Goal: Transaction & Acquisition: Purchase product/service

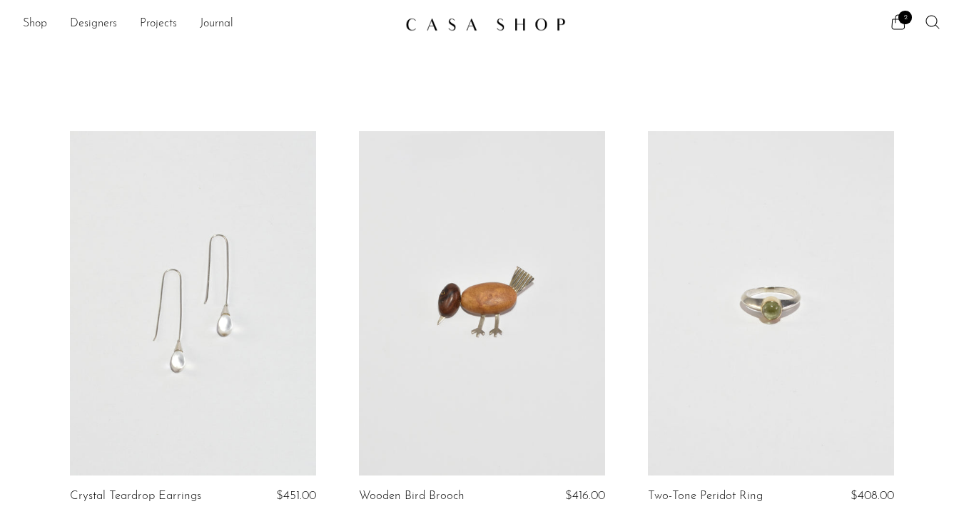
scroll to position [4698, 0]
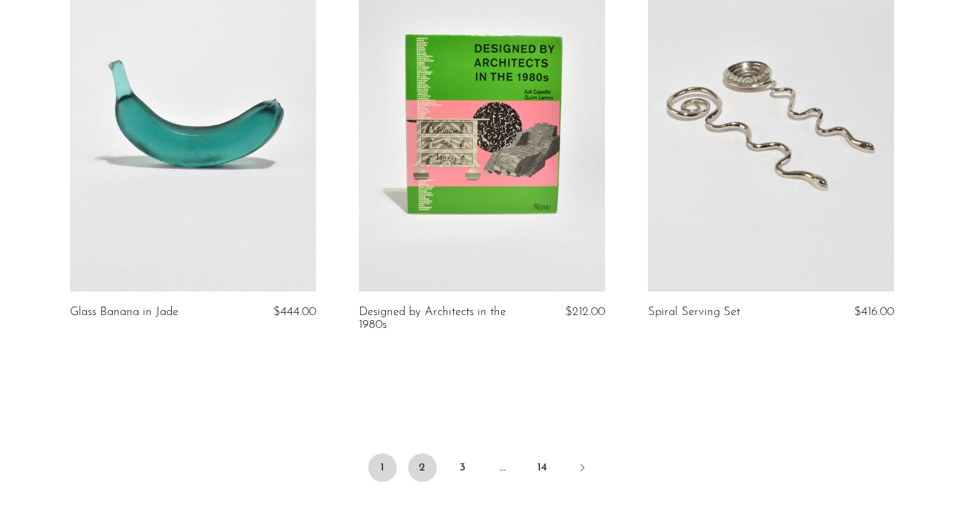
click at [425, 469] on link "2" at bounding box center [422, 468] width 29 height 29
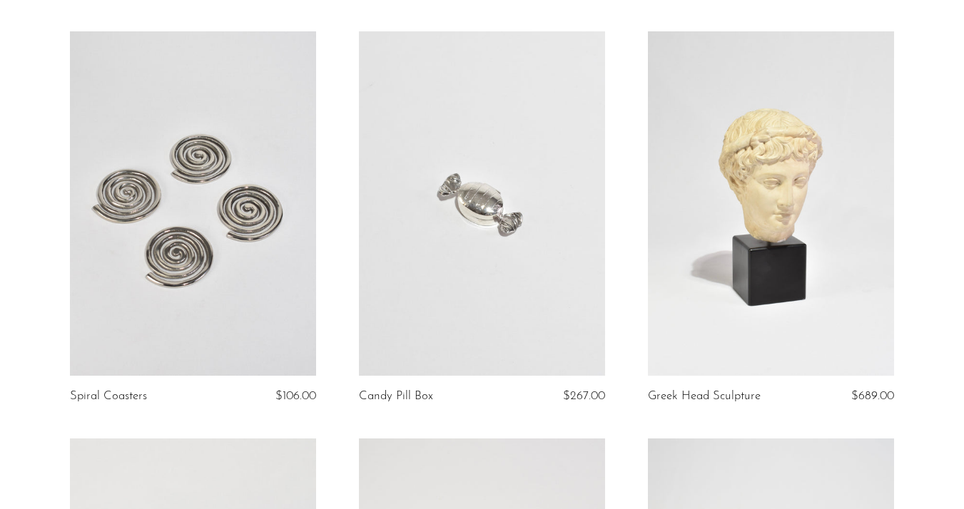
scroll to position [1336, 0]
click at [191, 260] on link at bounding box center [193, 204] width 246 height 345
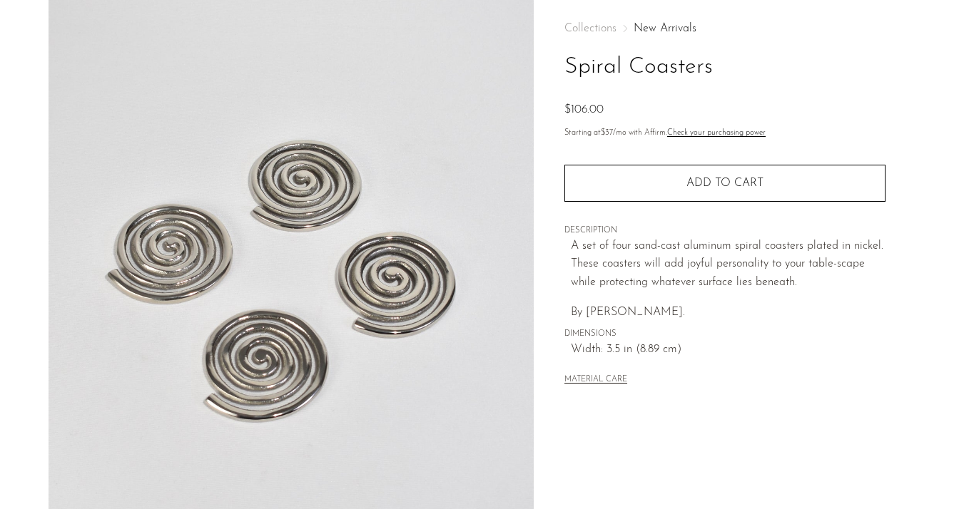
scroll to position [70, 0]
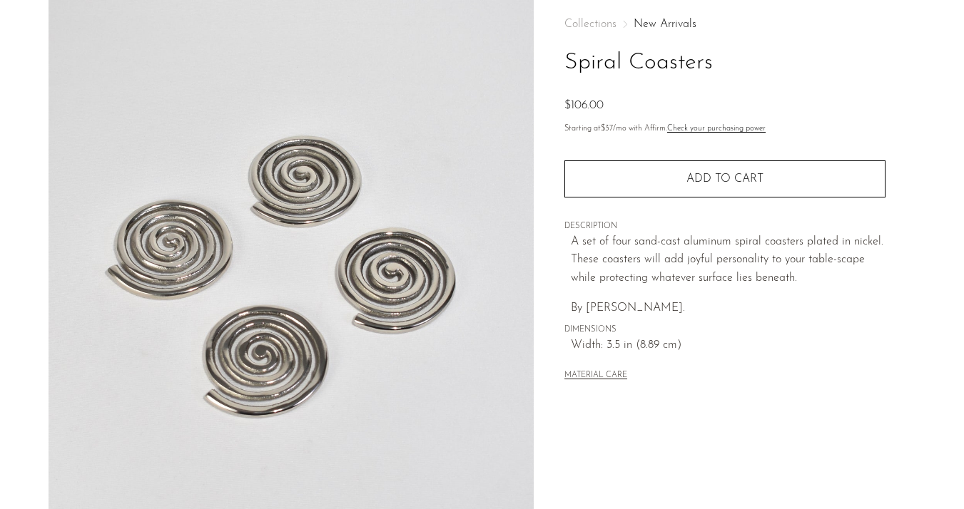
drag, startPoint x: 689, startPoint y: 307, endPoint x: 588, endPoint y: 300, distance: 101.6
click at [587, 300] on p "By Sophie Lou Jacobsen." at bounding box center [728, 309] width 315 height 19
copy span "Sophie Lou Jacobsen."
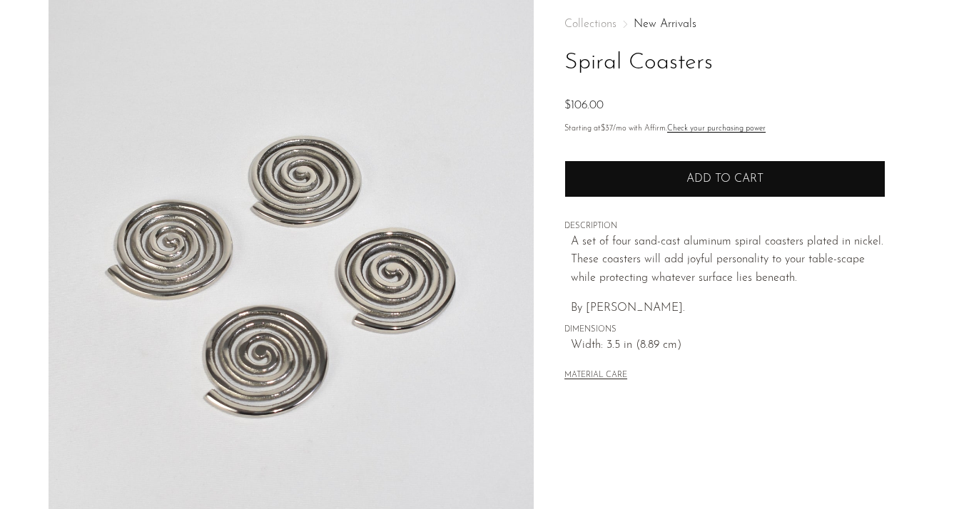
click at [760, 178] on span "Add to cart" at bounding box center [724, 178] width 77 height 11
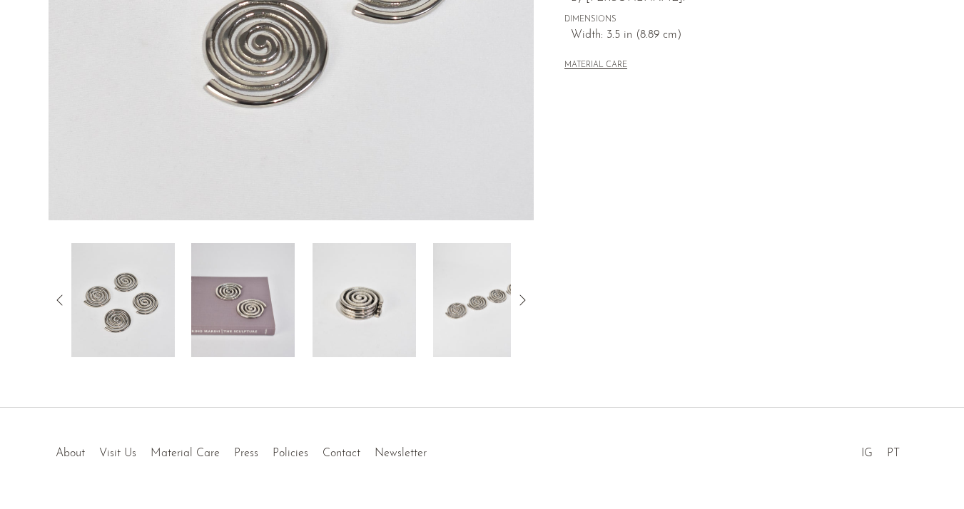
scroll to position [420, 0]
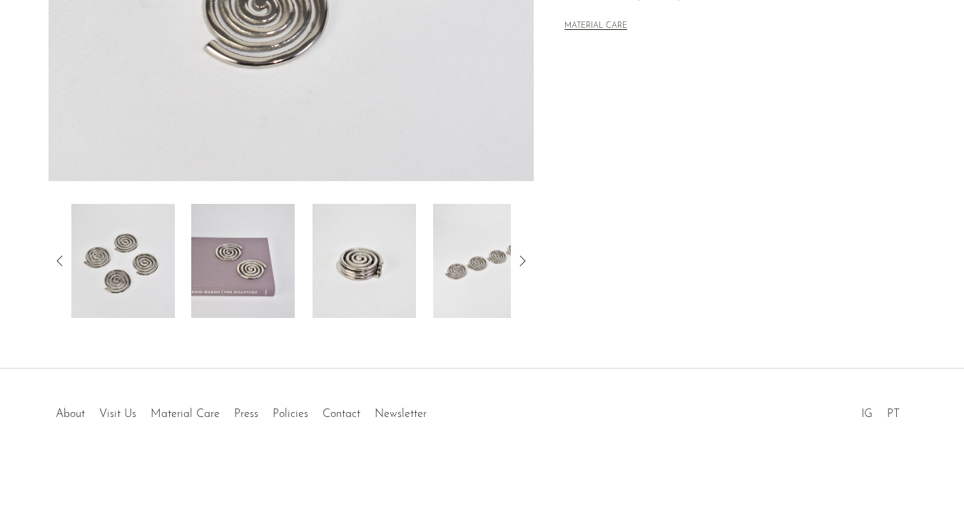
click at [259, 288] on img at bounding box center [242, 261] width 103 height 114
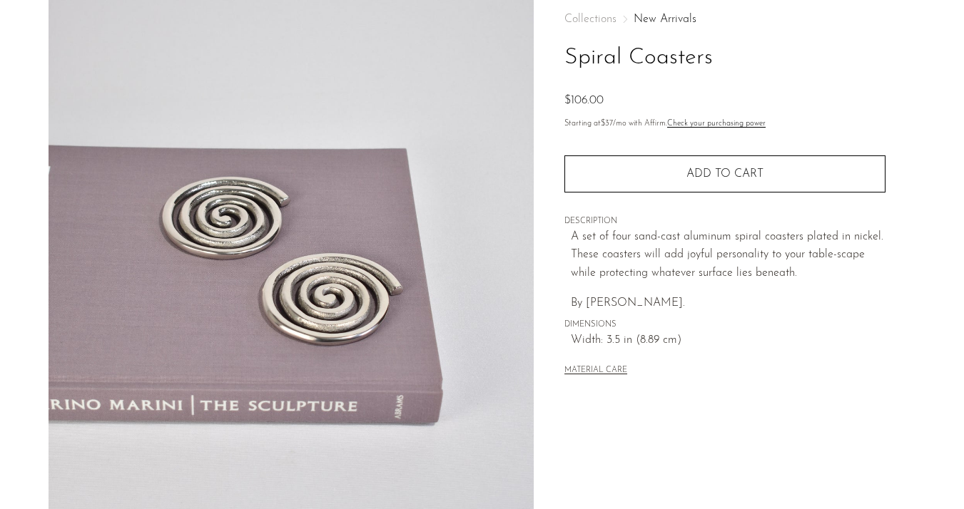
scroll to position [0, 0]
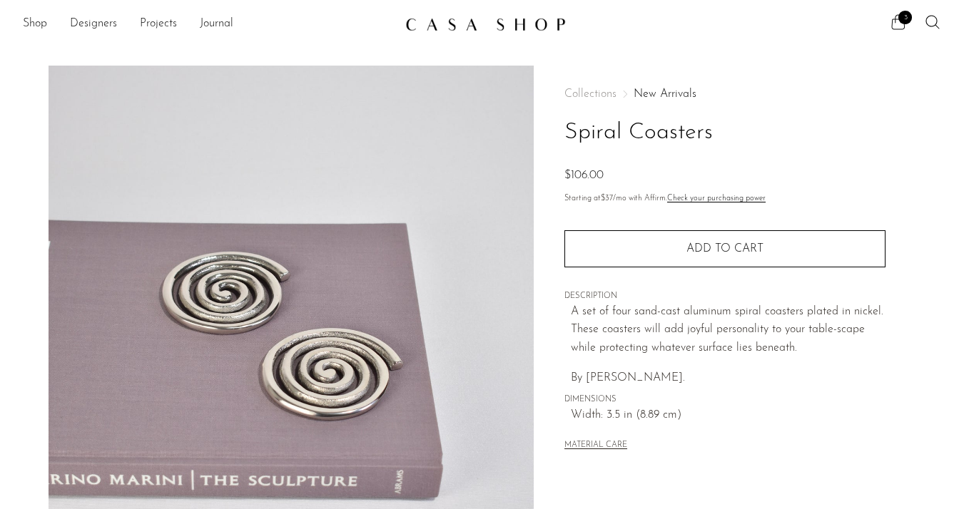
click at [901, 23] on span "3" at bounding box center [905, 18] width 14 height 14
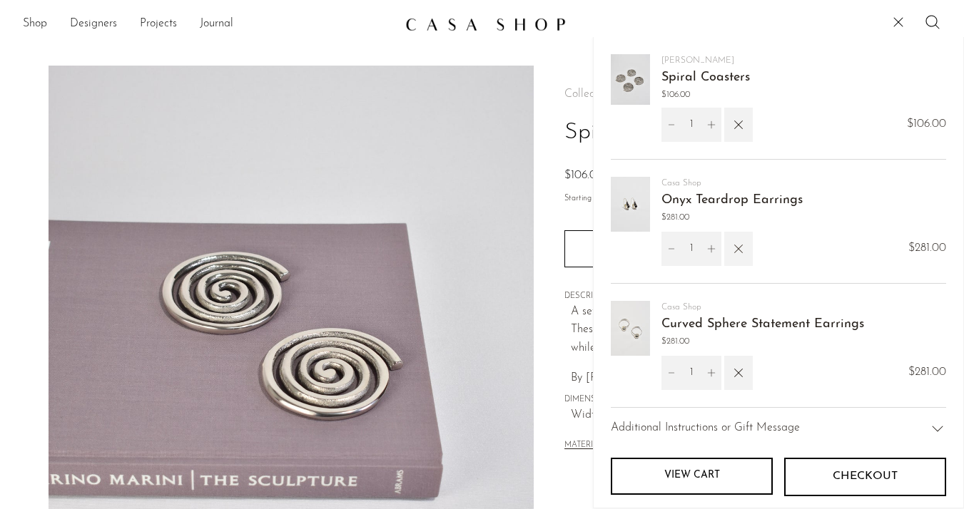
scroll to position [32, 0]
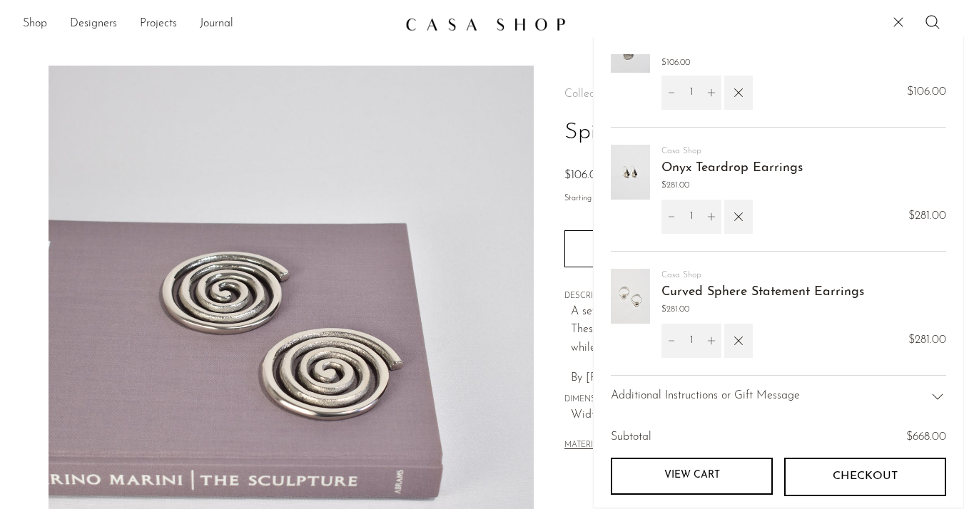
click at [752, 291] on link "Curved Sphere Statement Earrings" at bounding box center [762, 292] width 203 height 13
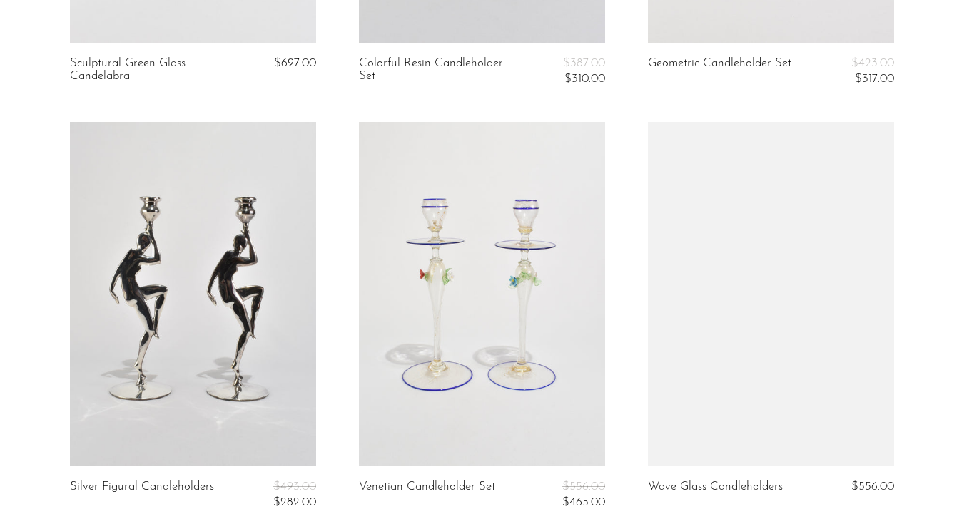
scroll to position [1324, 0]
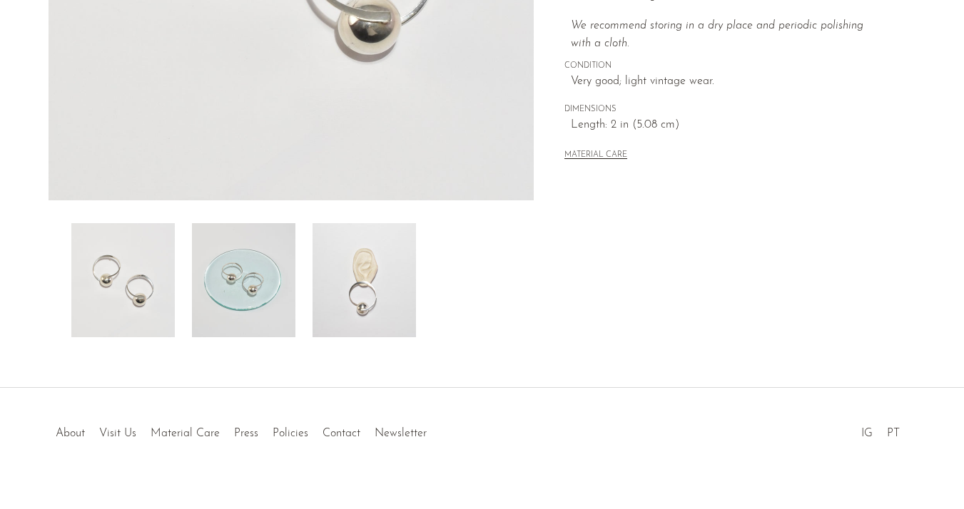
scroll to position [420, 0]
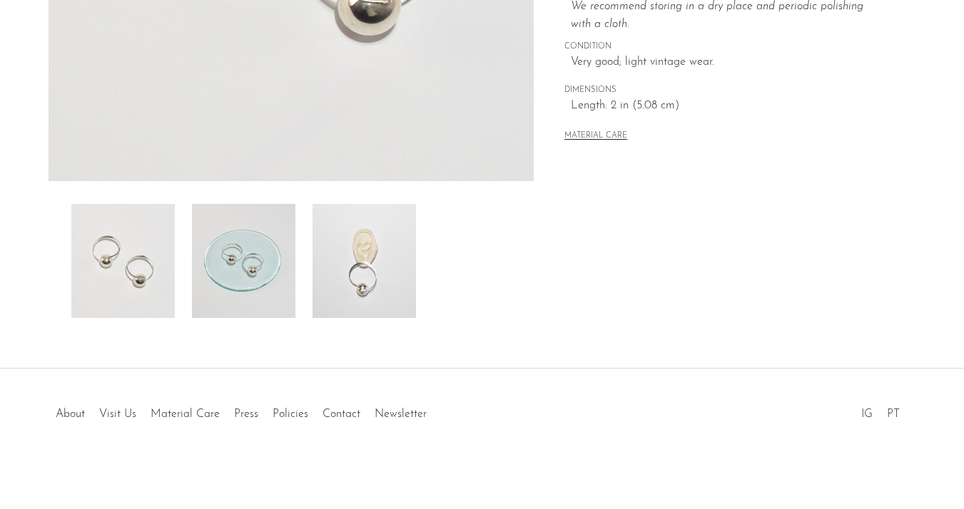
click at [381, 258] on img at bounding box center [363, 261] width 103 height 114
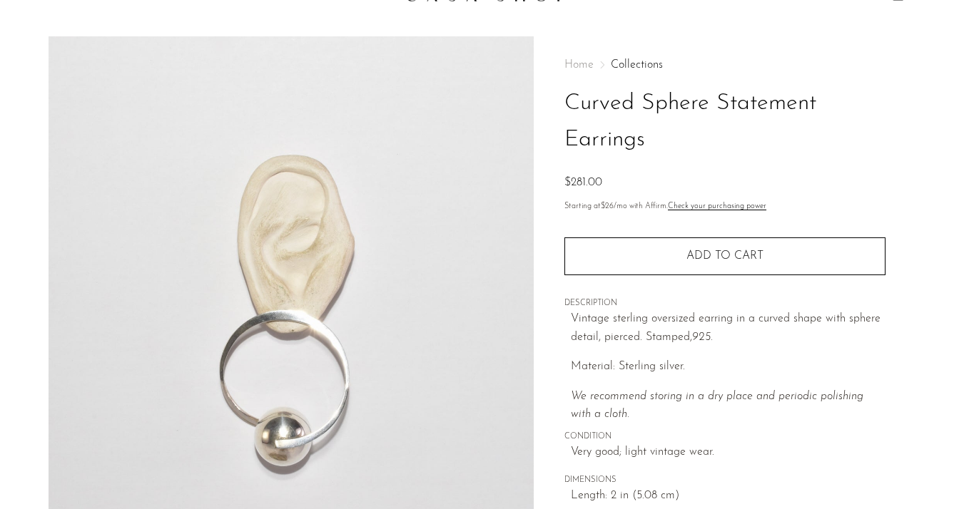
scroll to position [20, 0]
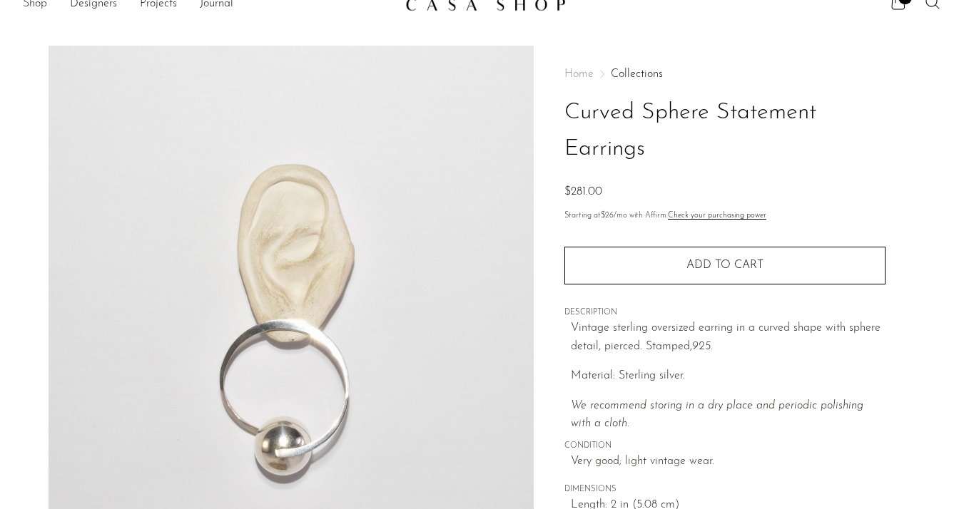
click at [34, 2] on link "Shop" at bounding box center [35, 4] width 24 height 19
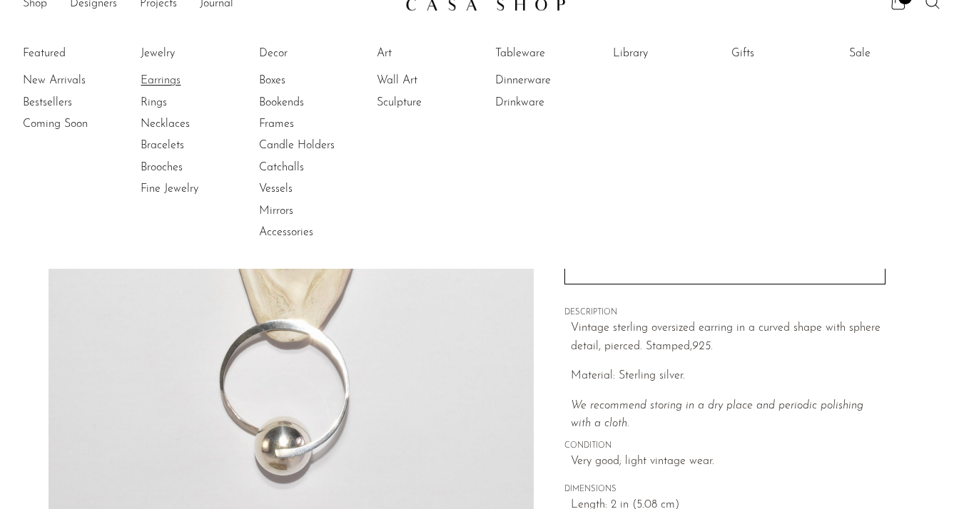
click at [166, 81] on link "Earrings" at bounding box center [194, 81] width 107 height 16
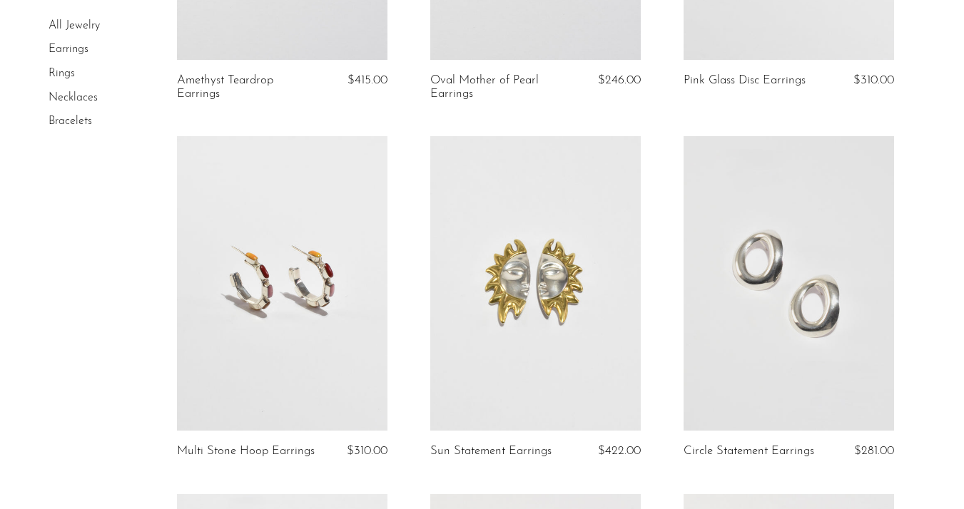
scroll to position [386, 0]
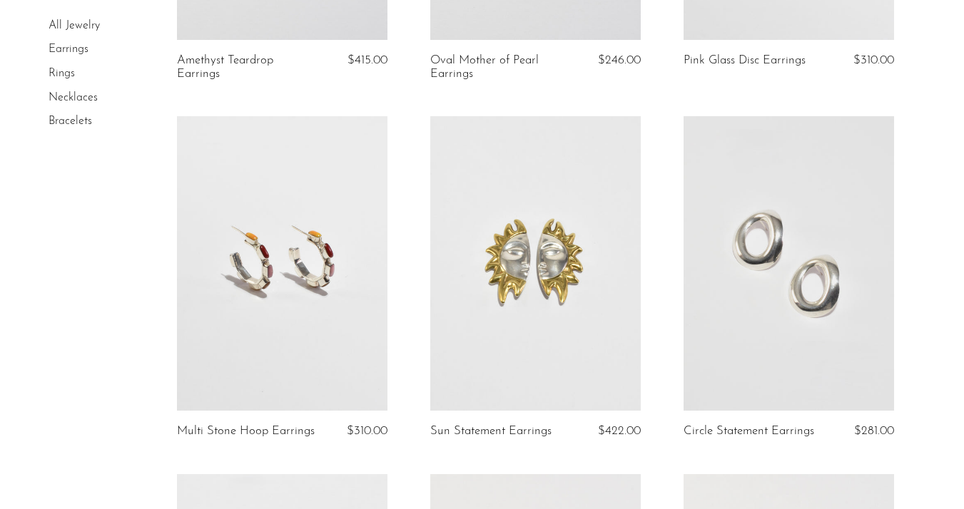
click at [318, 323] on link at bounding box center [282, 263] width 210 height 295
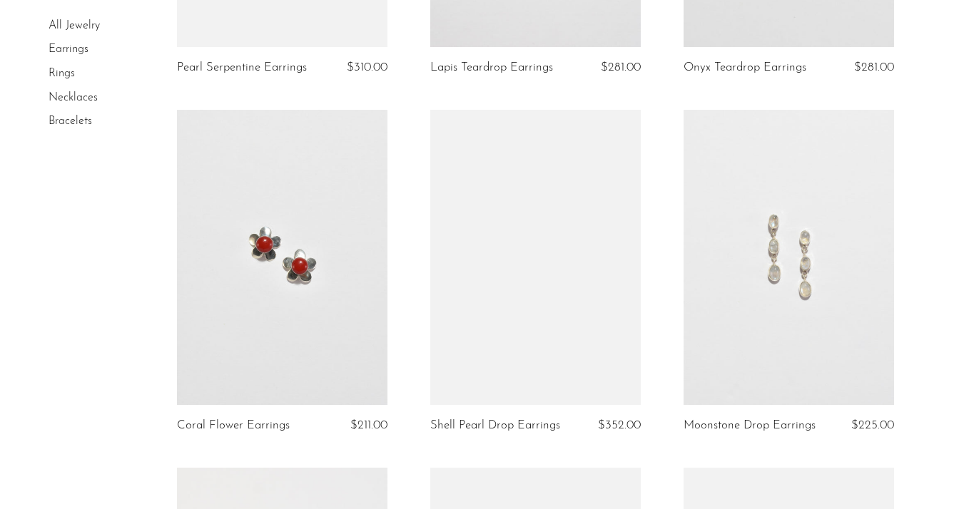
scroll to position [1899, 0]
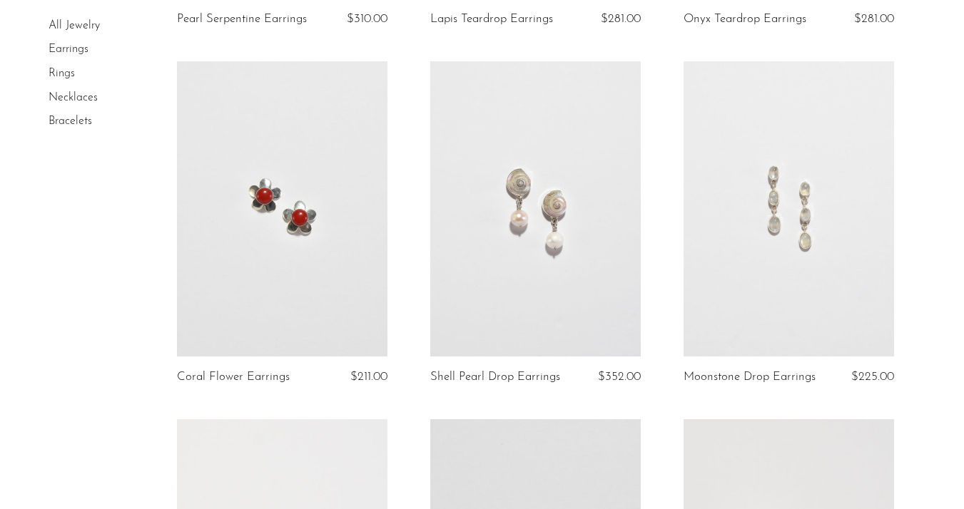
click at [833, 312] on link at bounding box center [788, 208] width 210 height 295
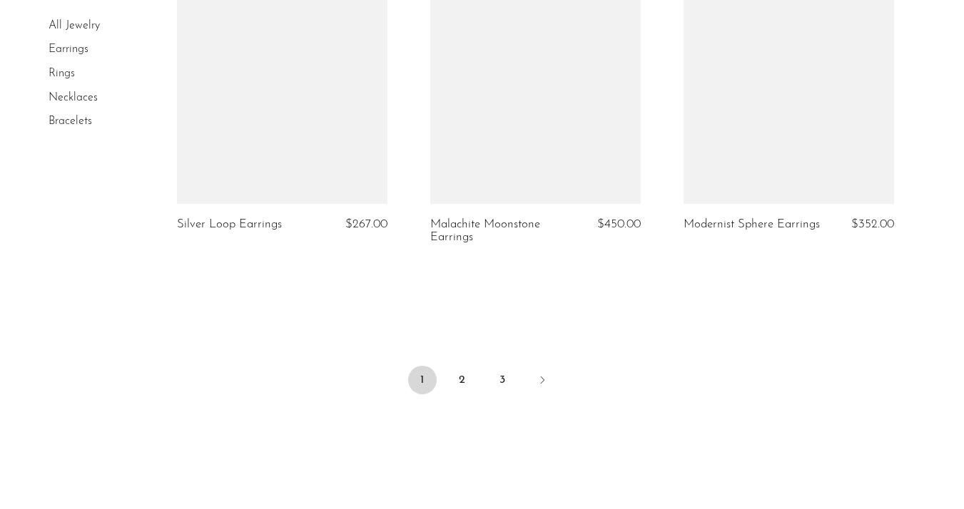
scroll to position [4280, 0]
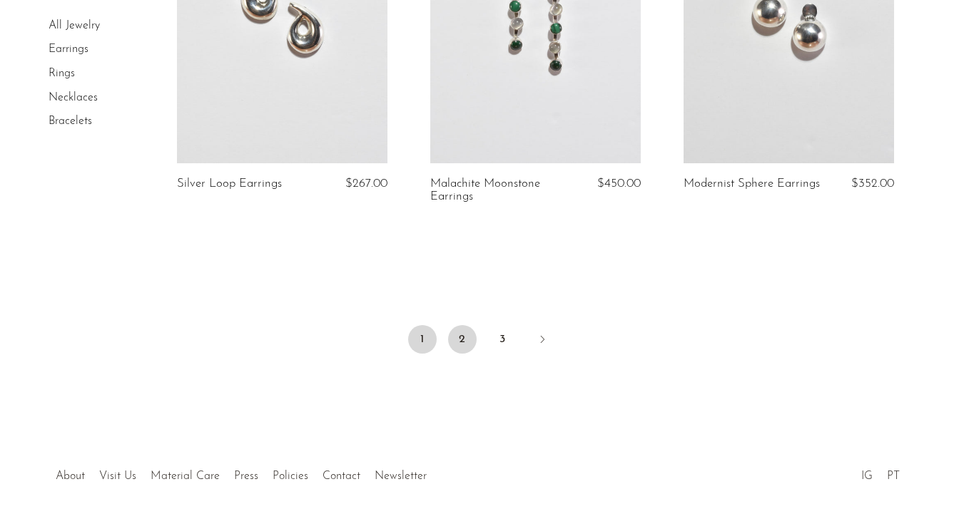
click at [462, 348] on link "2" at bounding box center [462, 339] width 29 height 29
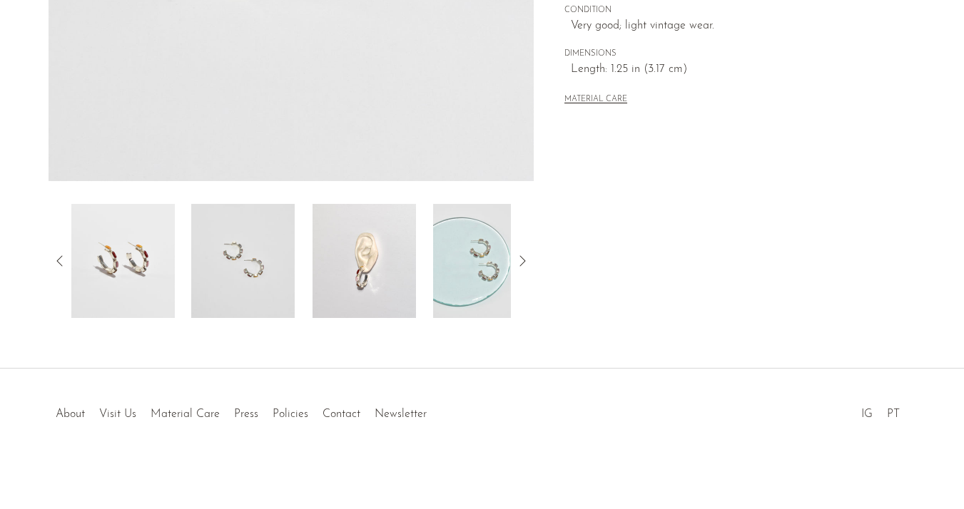
click at [368, 255] on img at bounding box center [363, 261] width 103 height 114
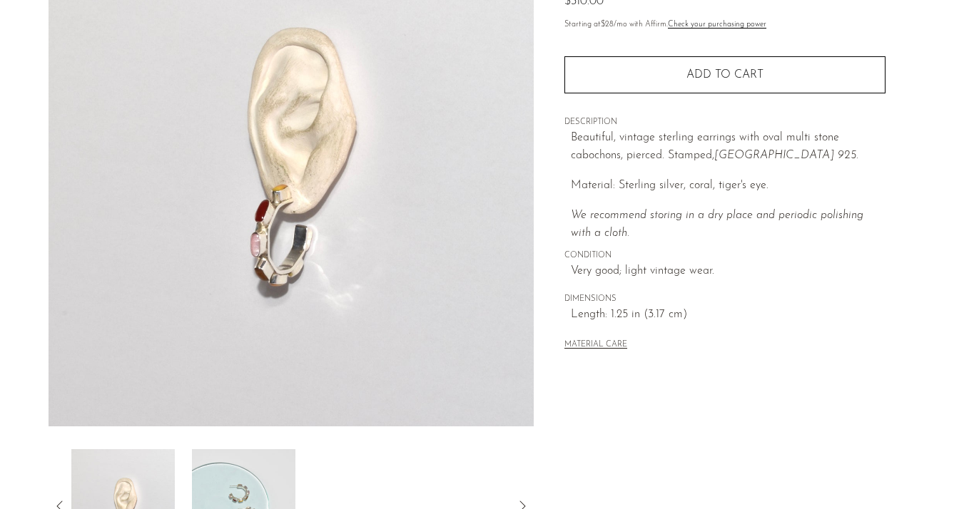
scroll to position [173, 0]
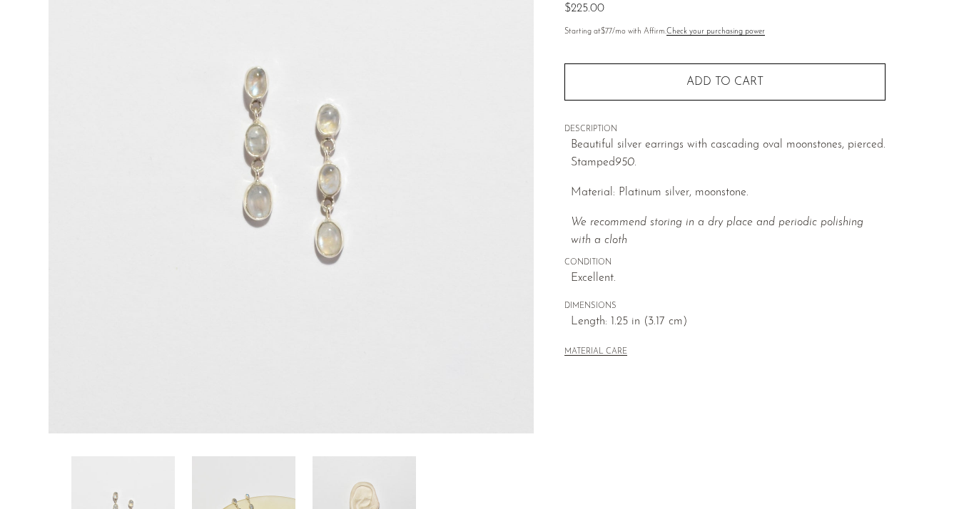
scroll to position [270, 0]
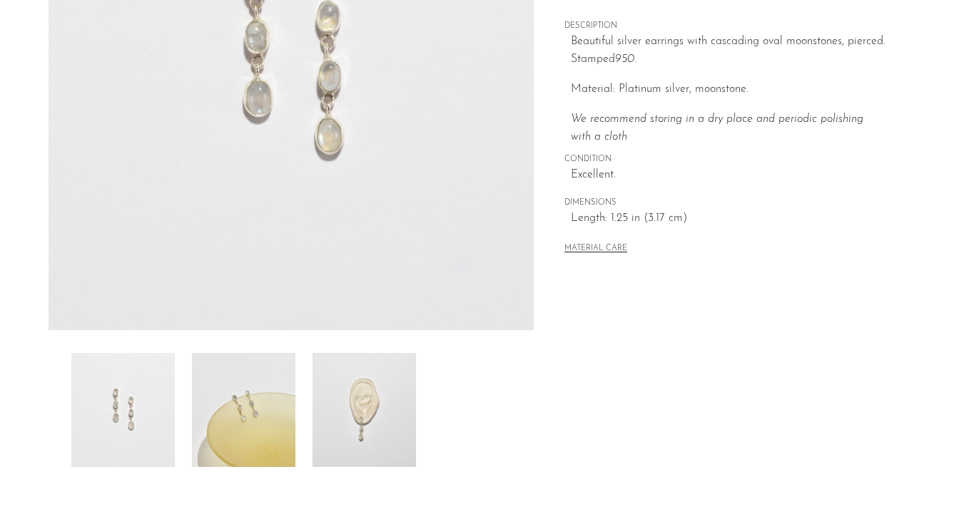
click at [347, 400] on img at bounding box center [363, 410] width 103 height 114
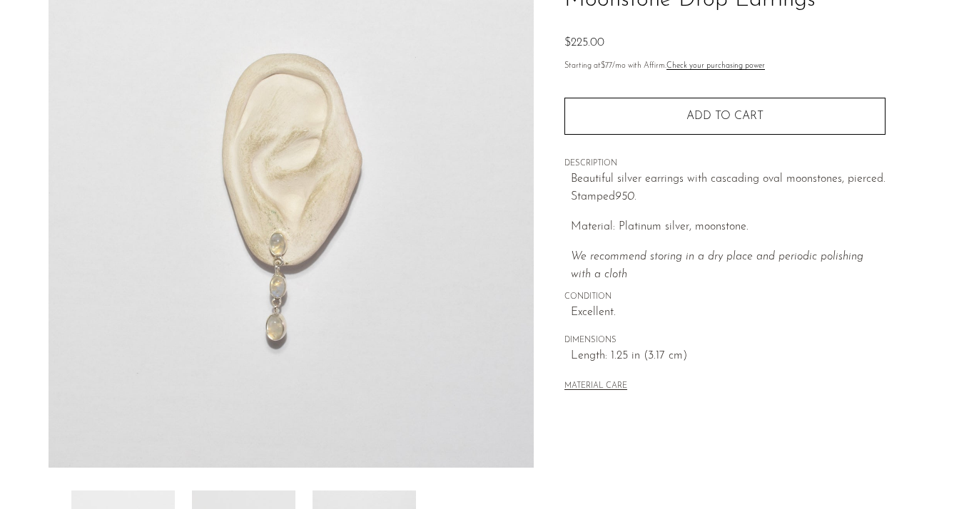
scroll to position [76, 0]
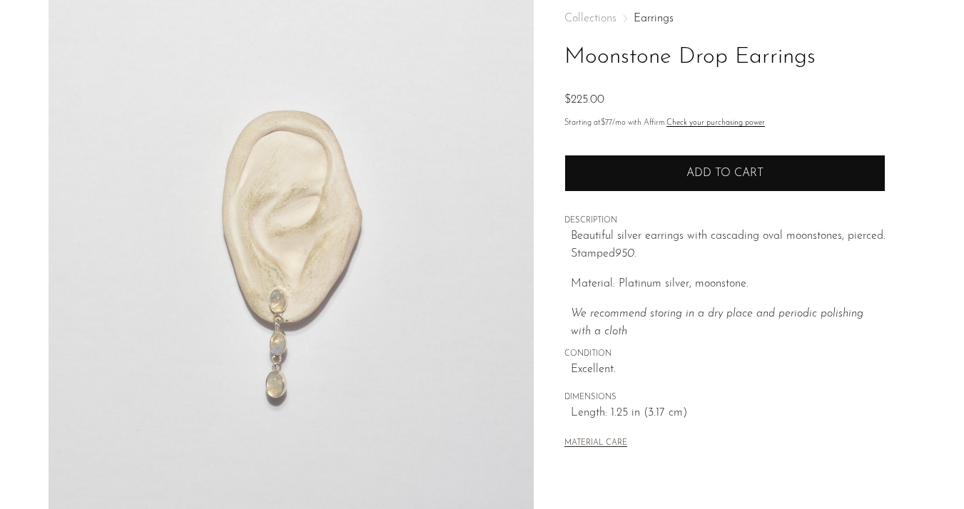
click at [686, 177] on span "Add to cart" at bounding box center [724, 173] width 77 height 11
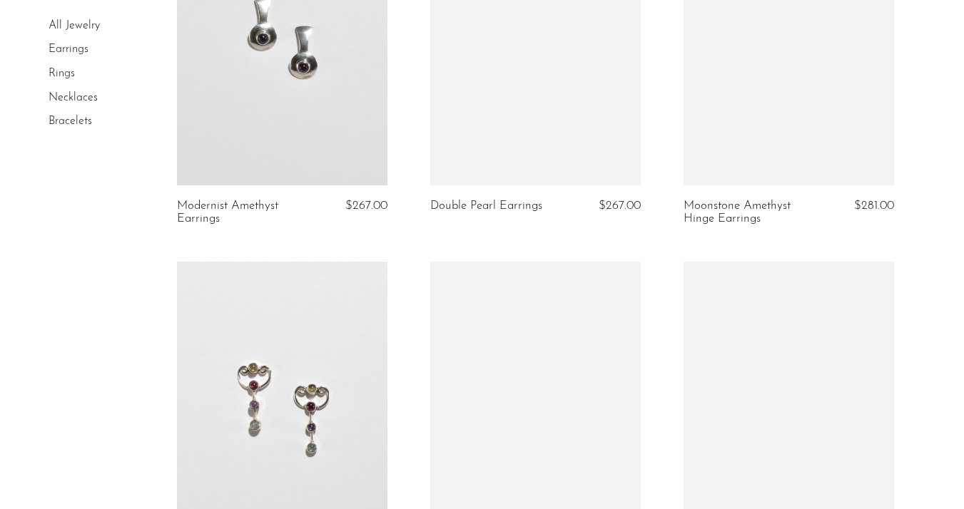
scroll to position [3177, 0]
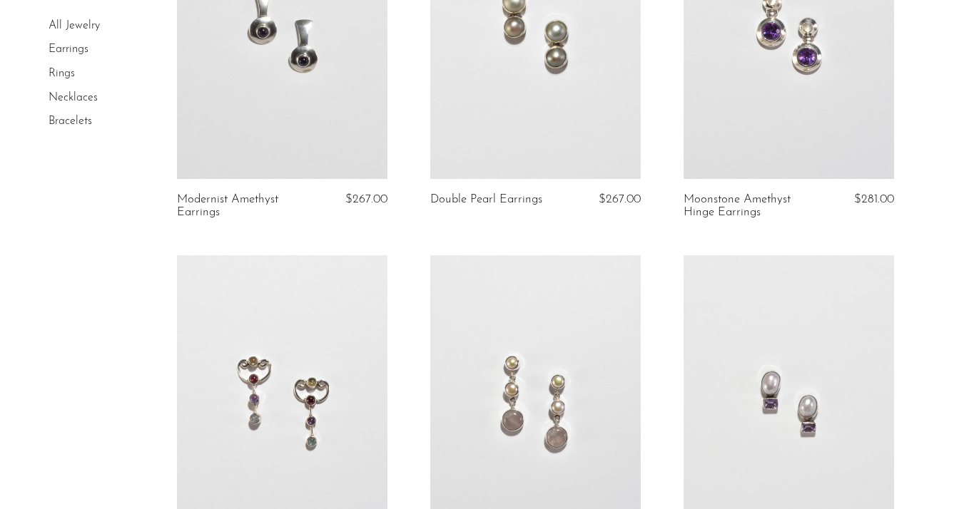
click at [778, 107] on link at bounding box center [788, 31] width 210 height 295
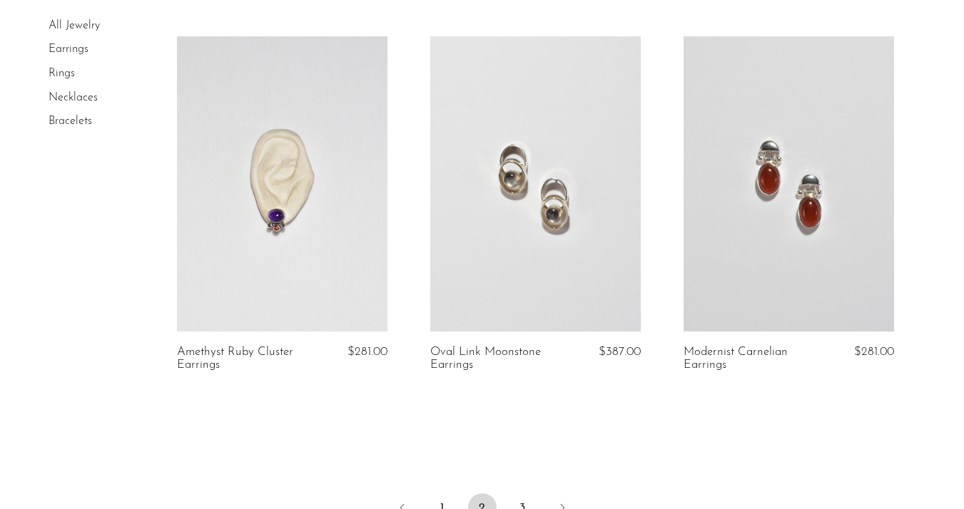
scroll to position [4371, 0]
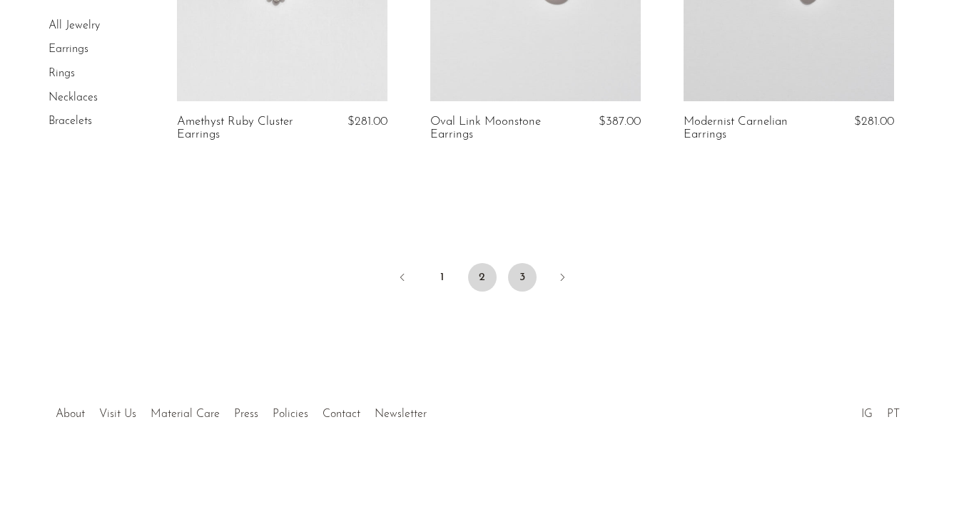
click at [520, 283] on link "3" at bounding box center [522, 277] width 29 height 29
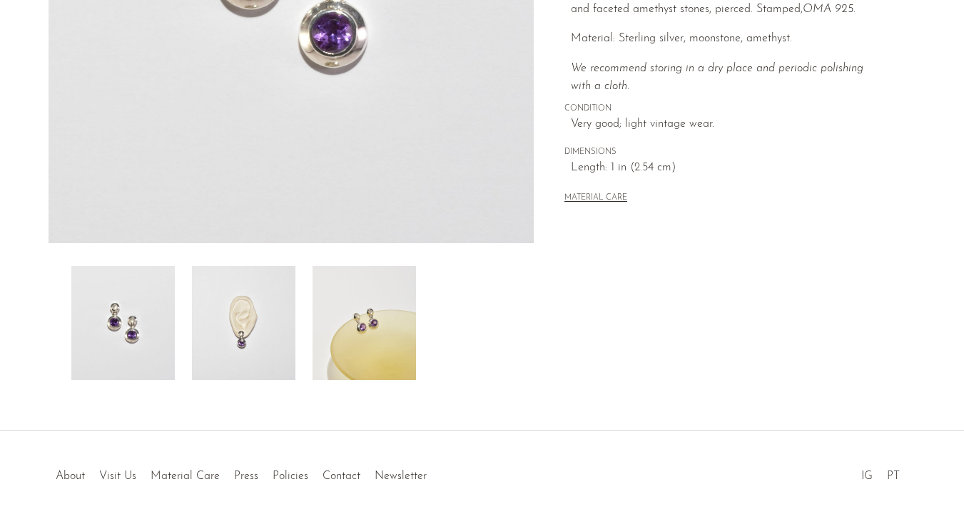
scroll to position [374, 0]
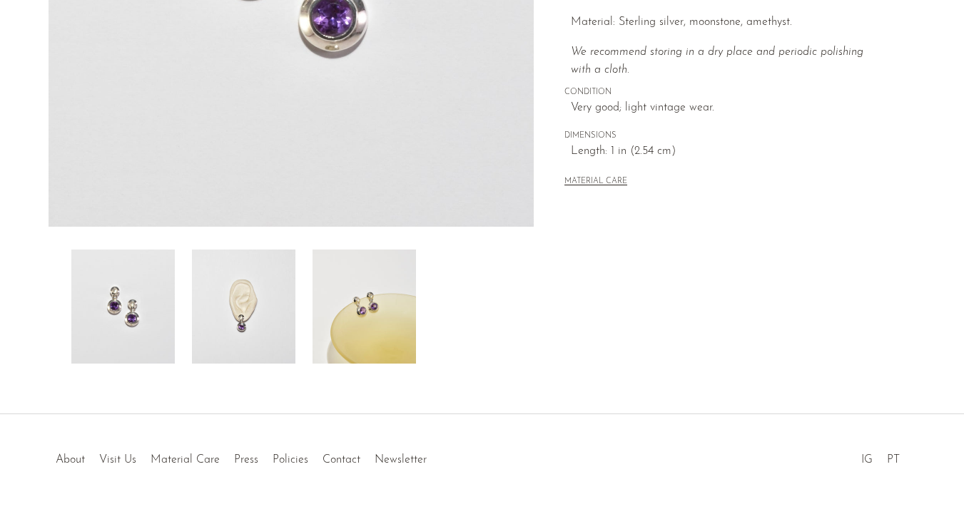
click at [348, 276] on img at bounding box center [363, 307] width 103 height 114
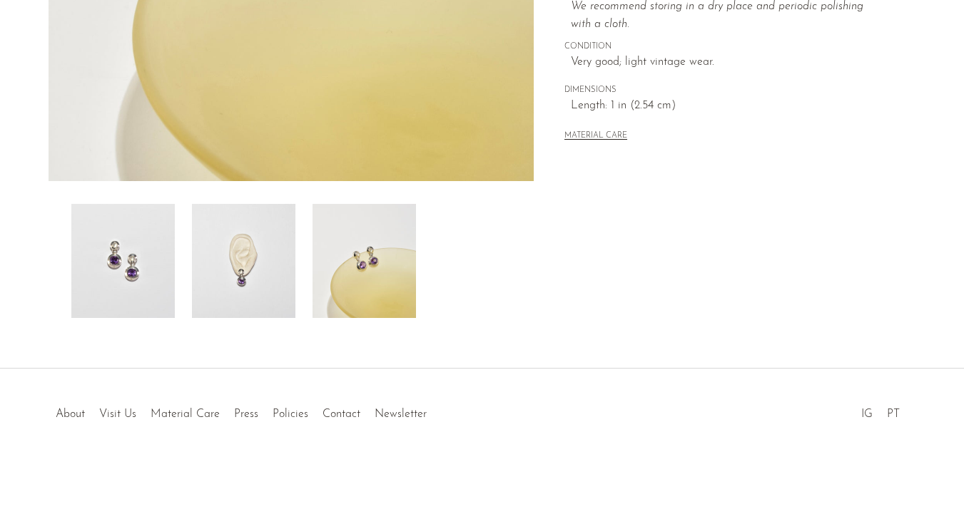
click at [267, 260] on img at bounding box center [243, 261] width 103 height 114
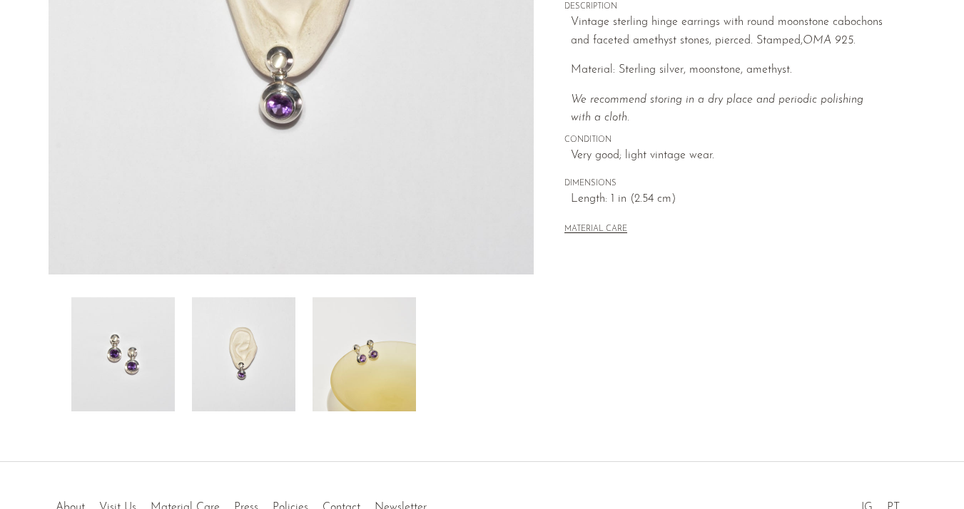
scroll to position [275, 0]
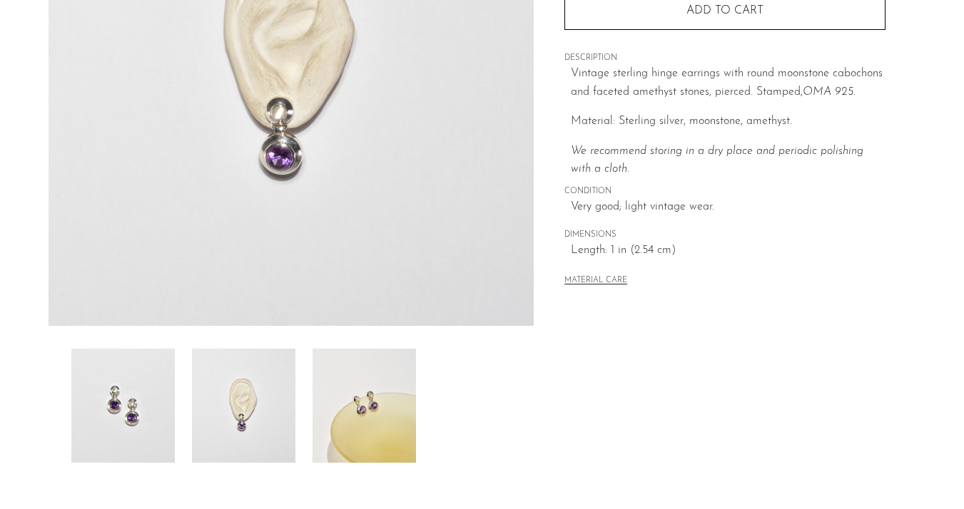
click at [150, 394] on img at bounding box center [122, 406] width 103 height 114
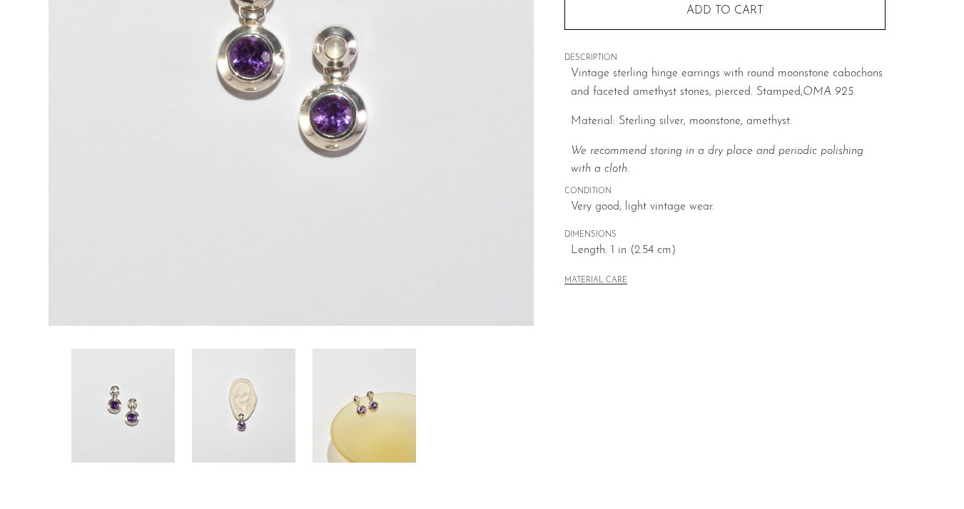
click at [262, 418] on img at bounding box center [243, 406] width 103 height 114
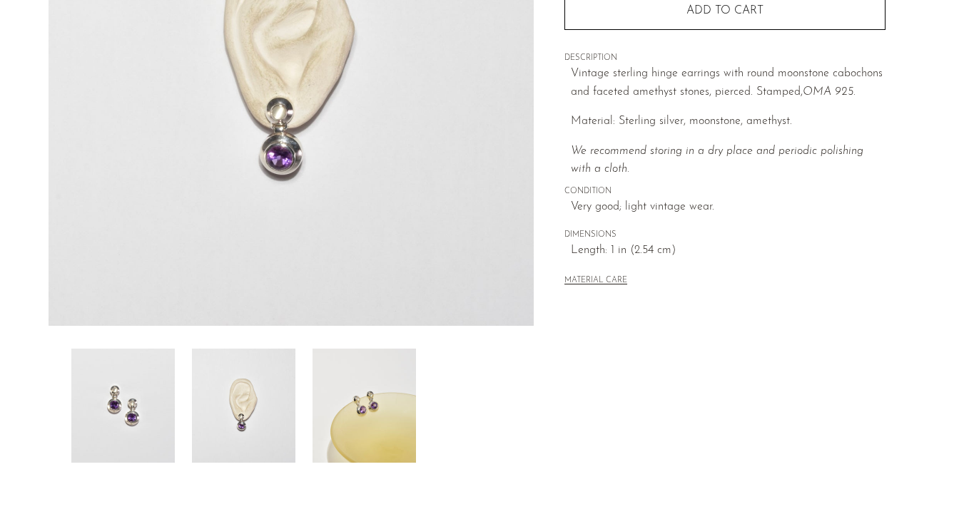
click at [339, 430] on img at bounding box center [363, 406] width 103 height 114
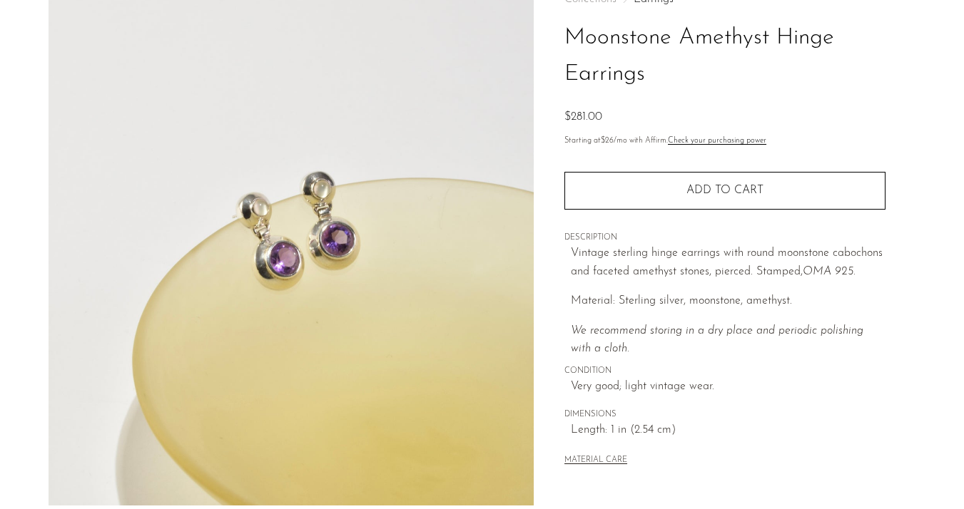
scroll to position [75, 0]
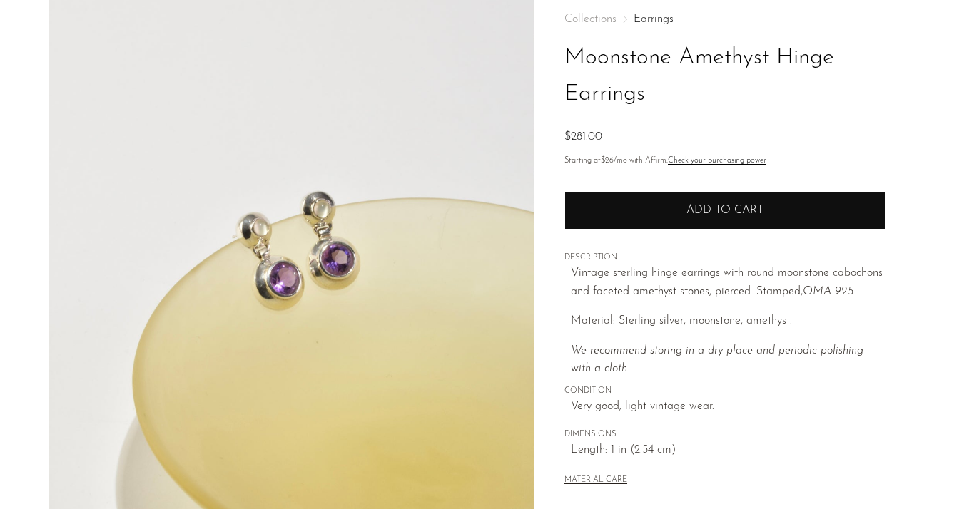
click at [670, 211] on button "Add to cart" at bounding box center [724, 210] width 321 height 37
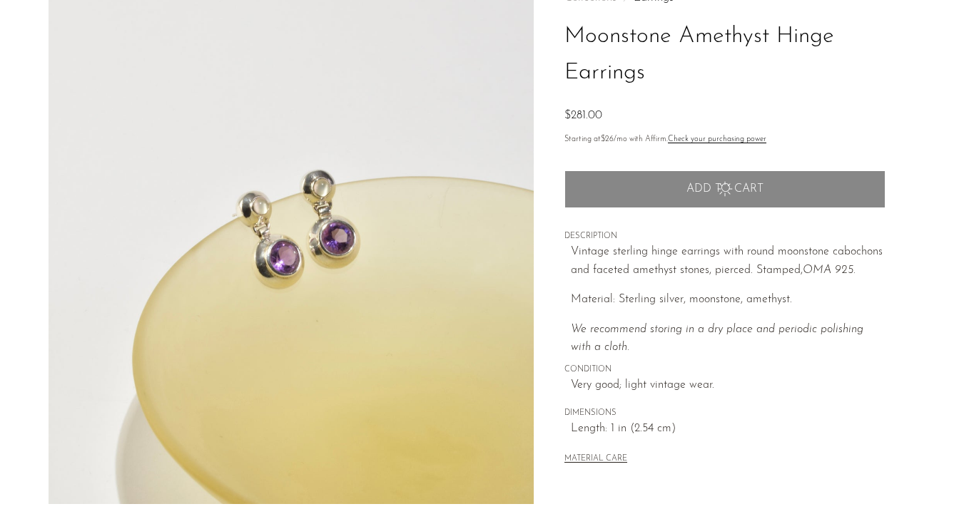
scroll to position [81, 0]
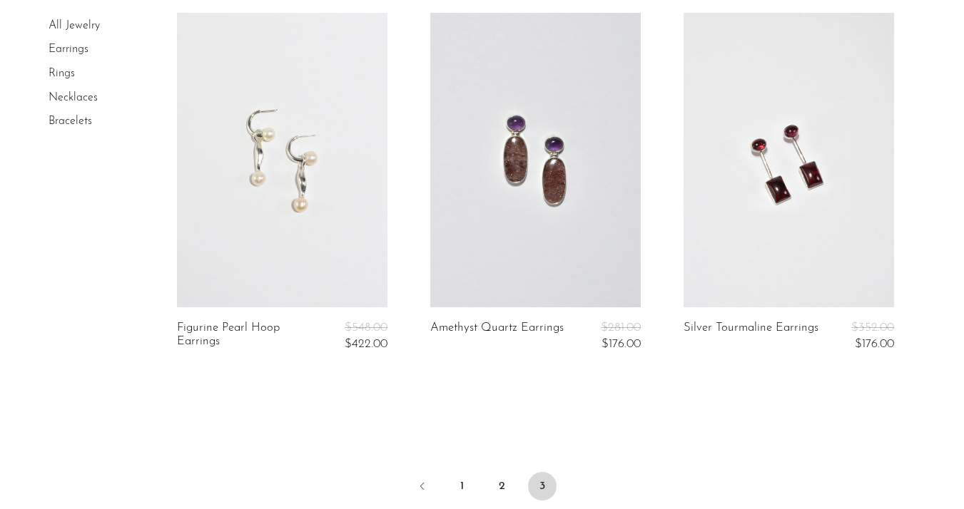
scroll to position [2733, 0]
click at [799, 203] on link at bounding box center [788, 161] width 210 height 295
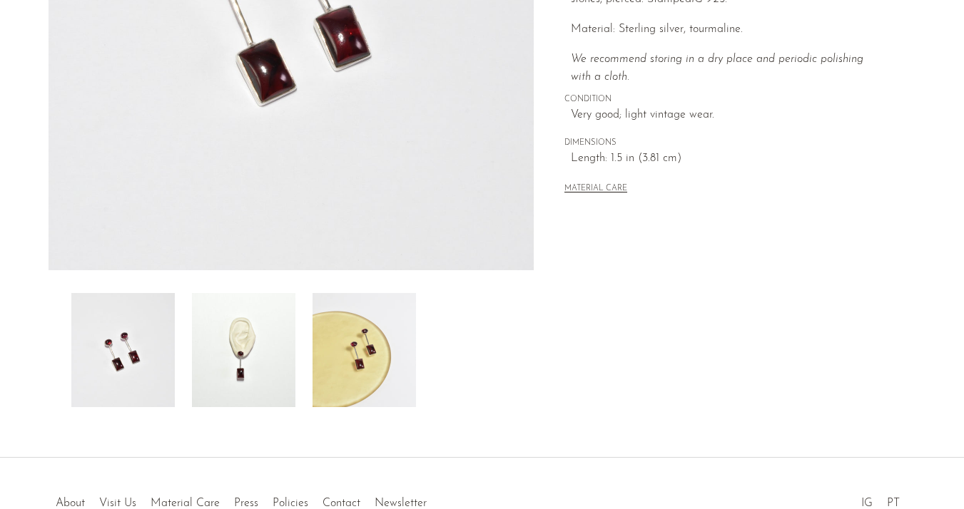
scroll to position [365, 0]
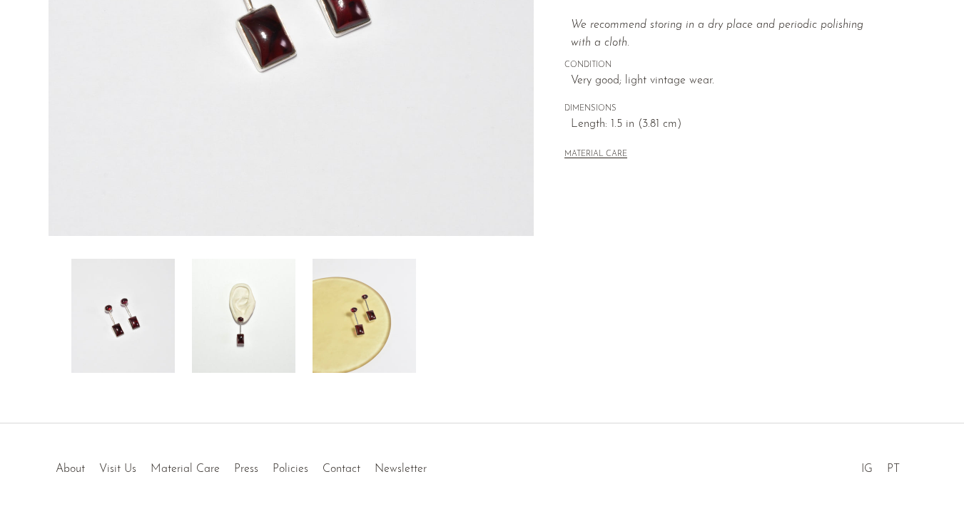
click at [382, 312] on img at bounding box center [363, 316] width 103 height 114
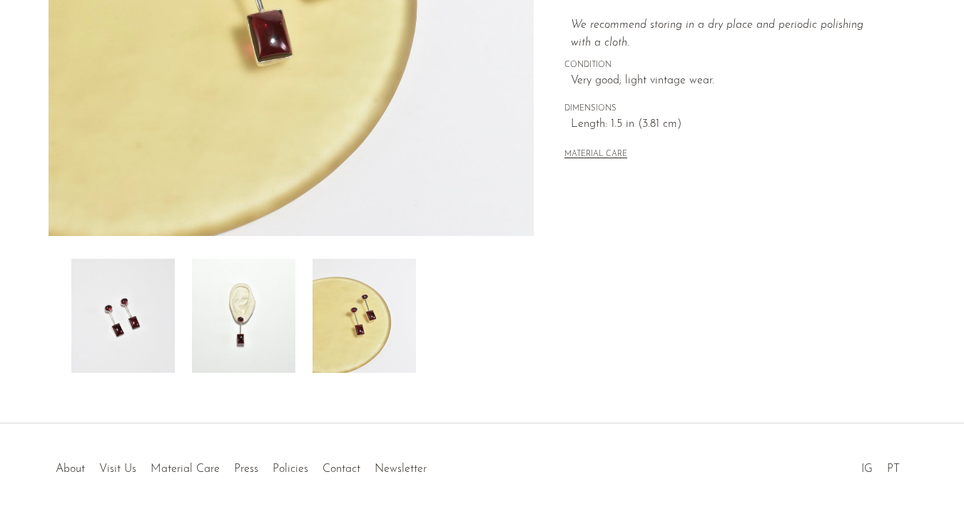
click at [270, 325] on img at bounding box center [243, 316] width 103 height 114
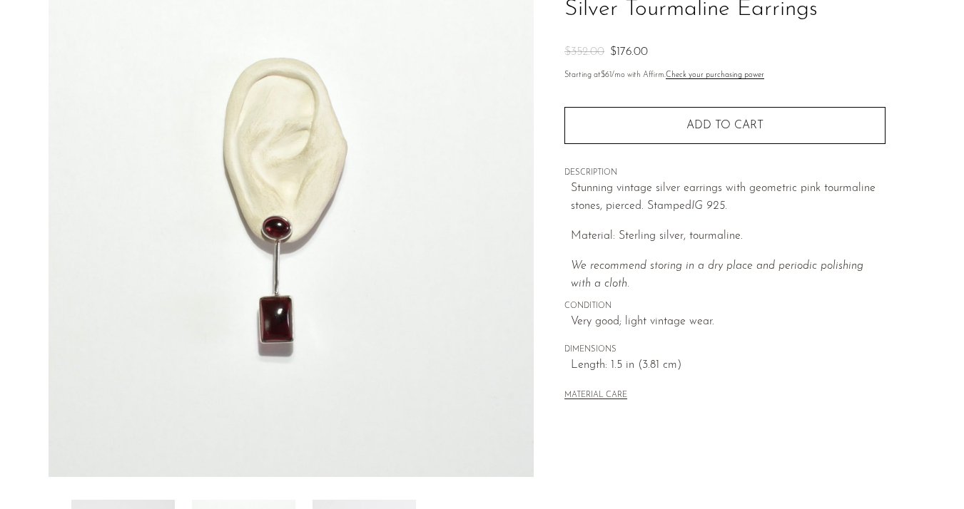
scroll to position [0, 0]
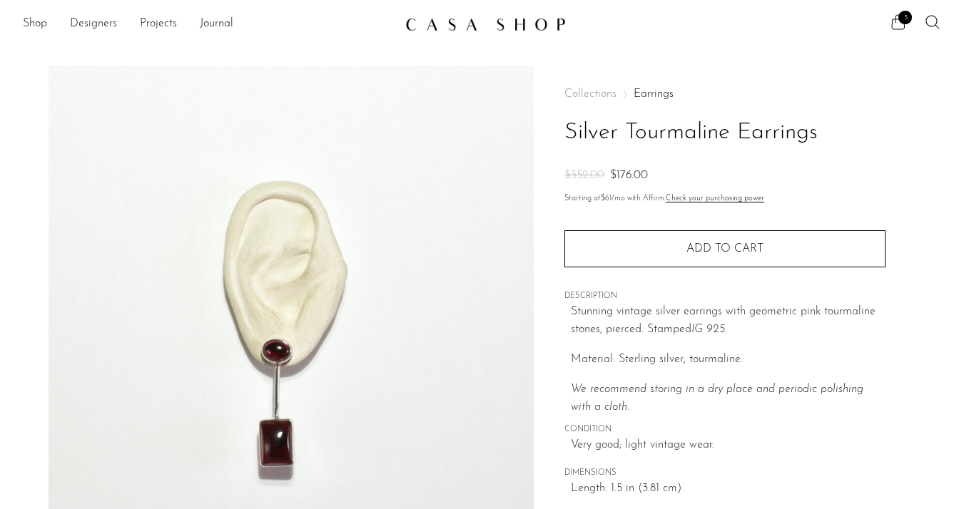
click at [898, 18] on span "5" at bounding box center [905, 18] width 14 height 14
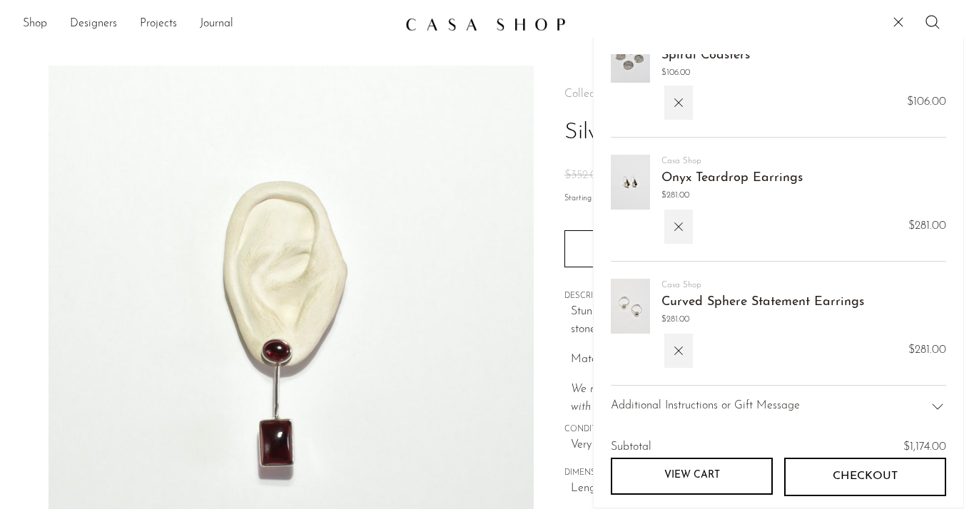
scroll to position [273, 0]
click at [682, 355] on icon "button" at bounding box center [679, 348] width 16 height 16
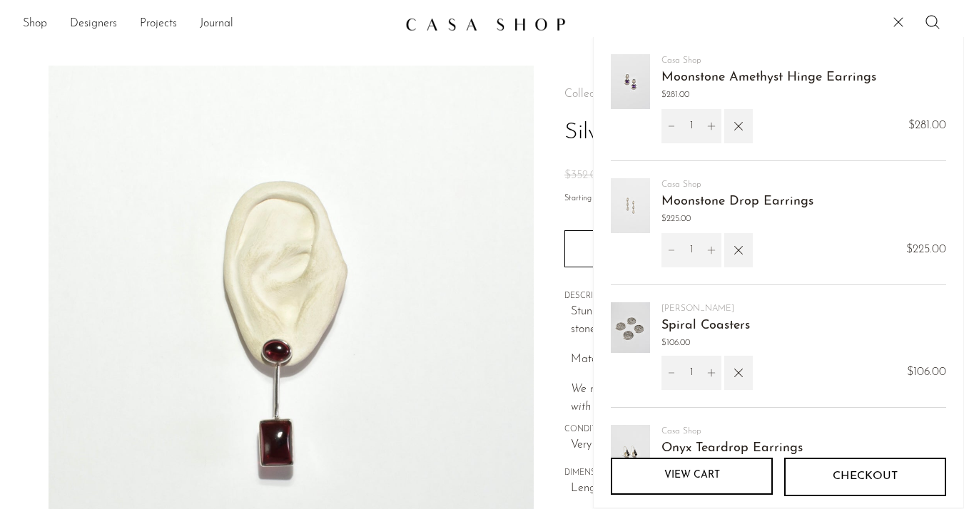
scroll to position [156, 0]
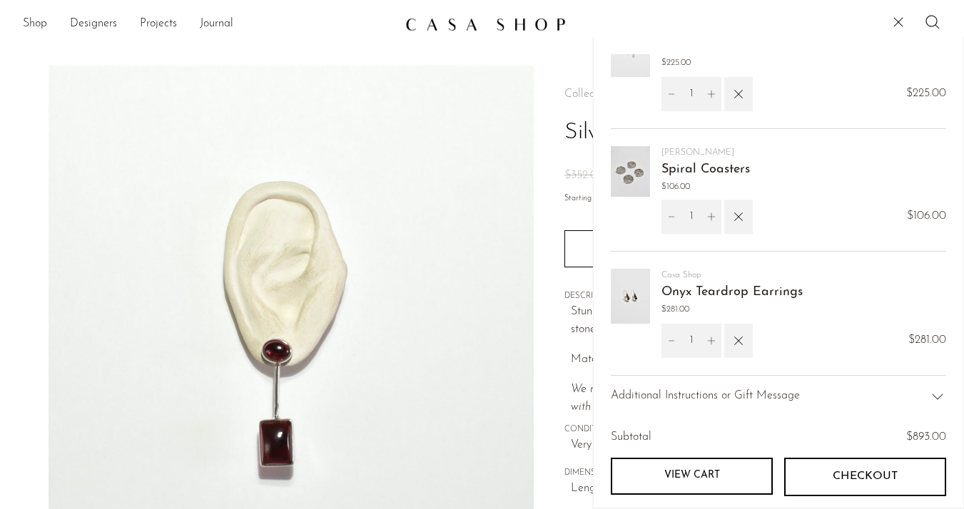
click at [632, 289] on img at bounding box center [630, 296] width 39 height 55
click at [703, 296] on link "Onyx Teardrop Earrings" at bounding box center [731, 292] width 141 height 13
click at [734, 344] on icon "button" at bounding box center [739, 341] width 16 height 16
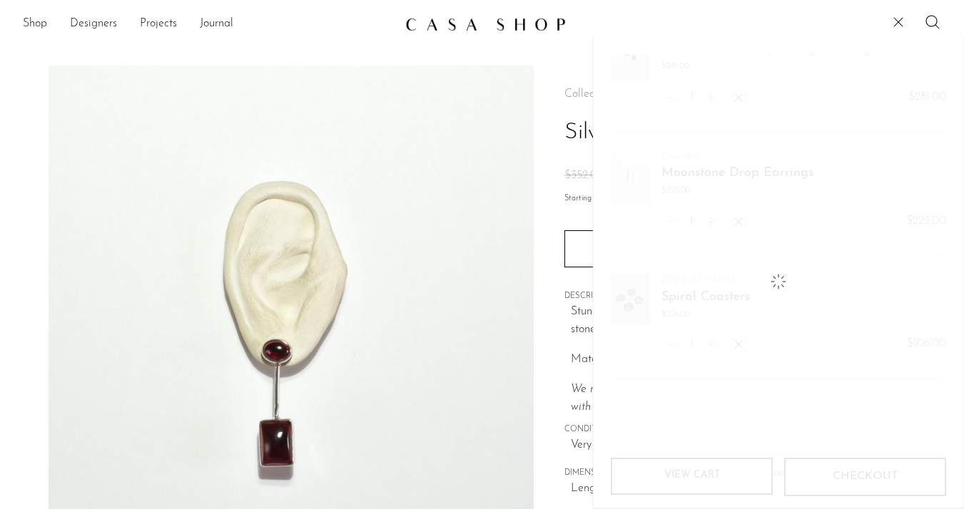
scroll to position [11, 0]
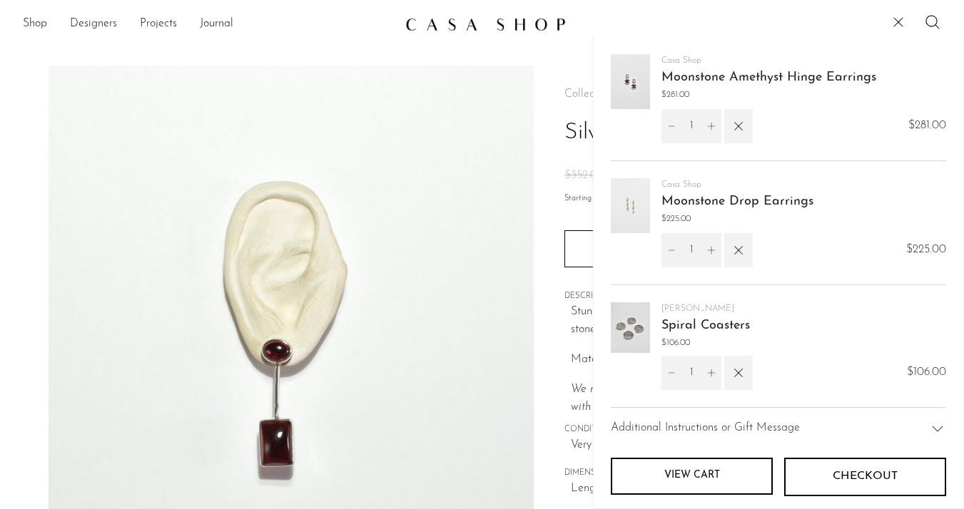
click at [636, 75] on img at bounding box center [630, 81] width 39 height 55
click at [720, 71] on link "Moonstone Amethyst Hinge Earrings" at bounding box center [768, 77] width 215 height 13
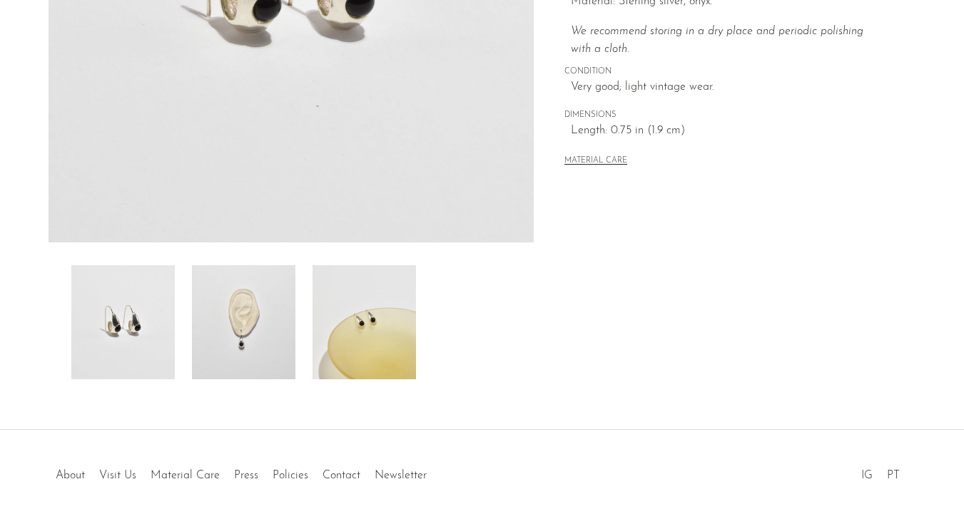
scroll to position [375, 0]
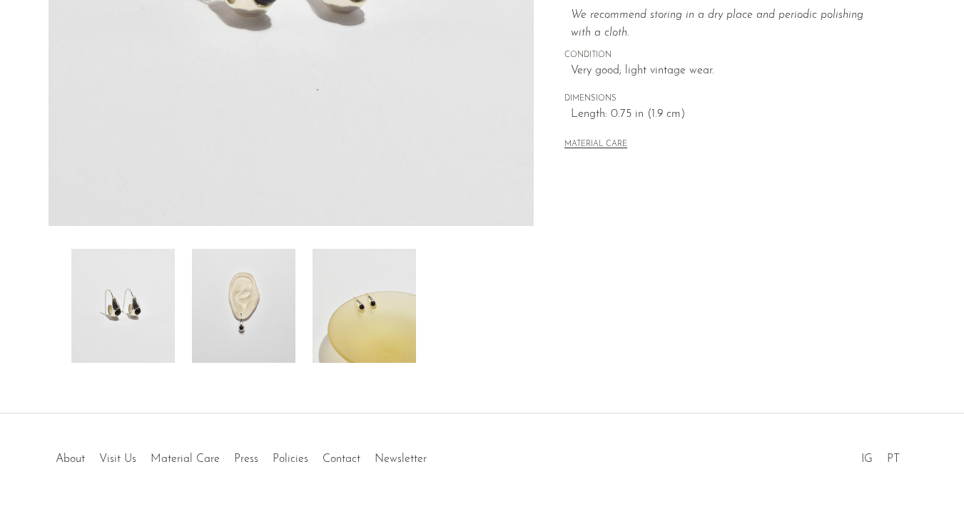
click at [255, 332] on img at bounding box center [243, 306] width 103 height 114
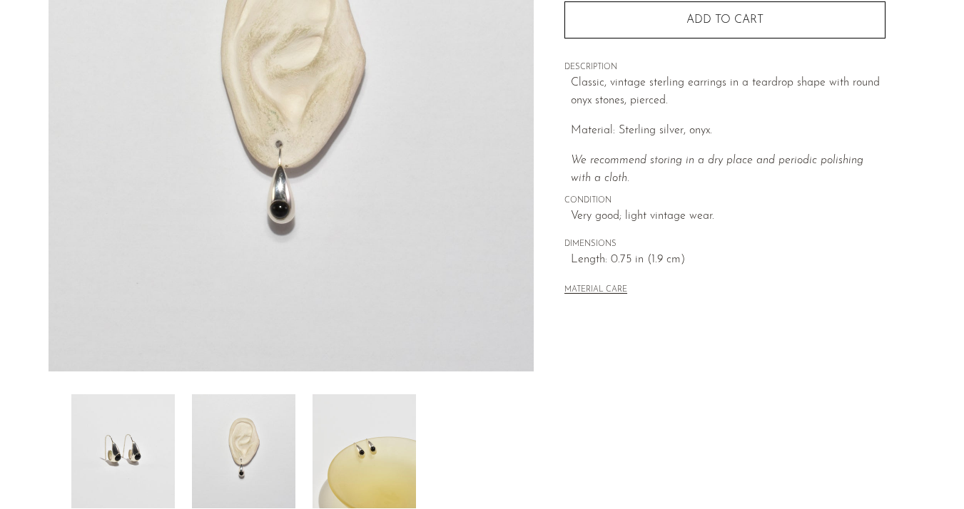
scroll to position [210, 0]
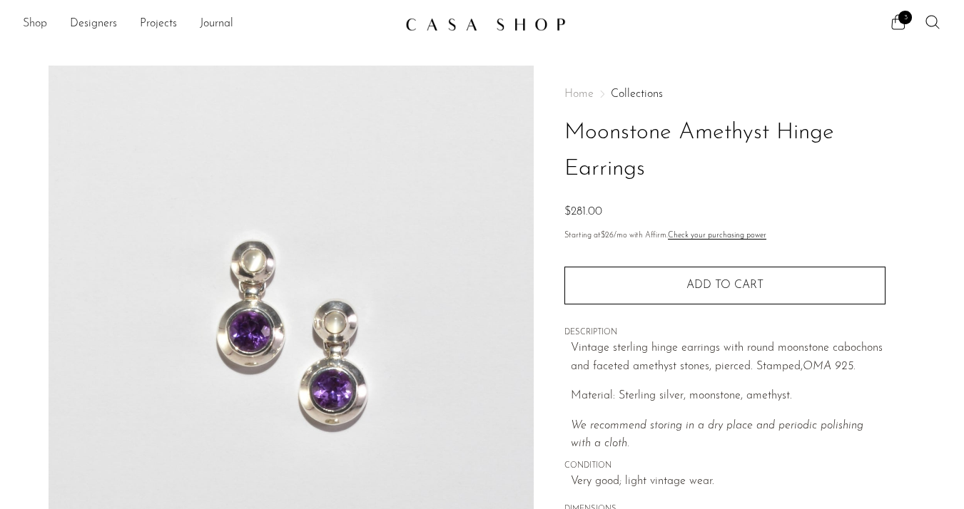
click at [30, 21] on link "Shop" at bounding box center [35, 24] width 24 height 19
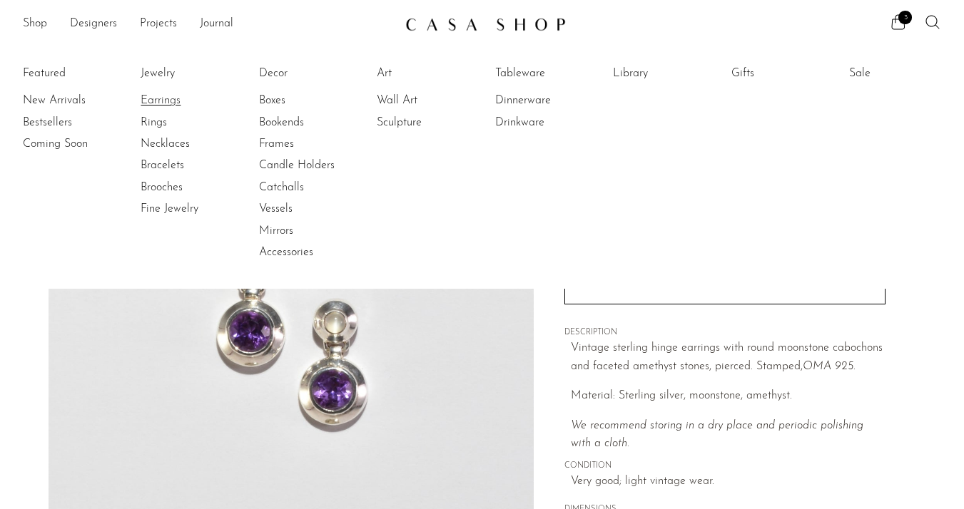
click at [172, 105] on link "Earrings" at bounding box center [194, 101] width 107 height 16
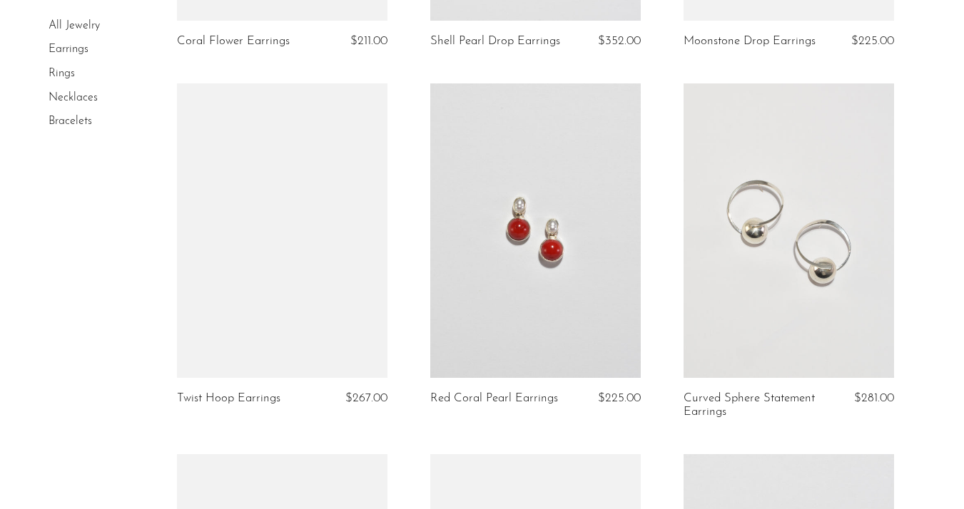
scroll to position [2236, 0]
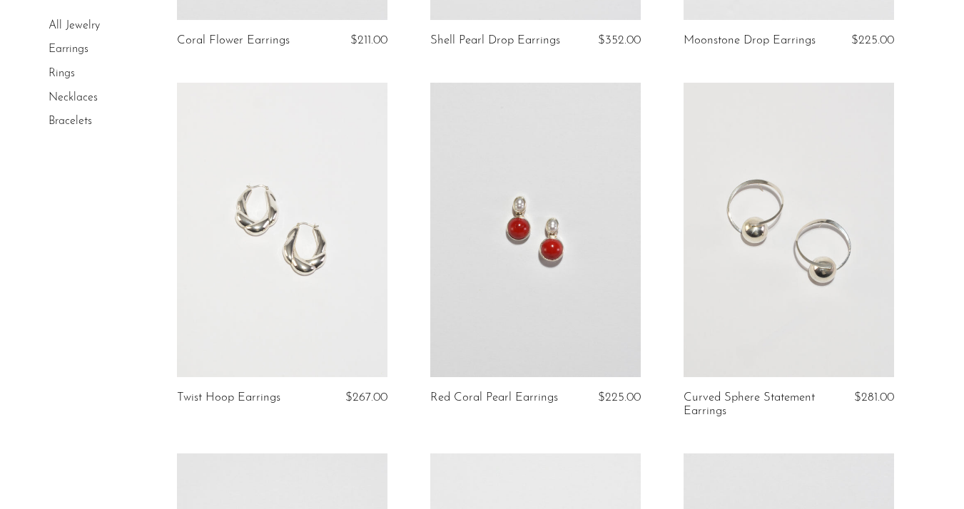
click at [527, 325] on link at bounding box center [535, 230] width 210 height 295
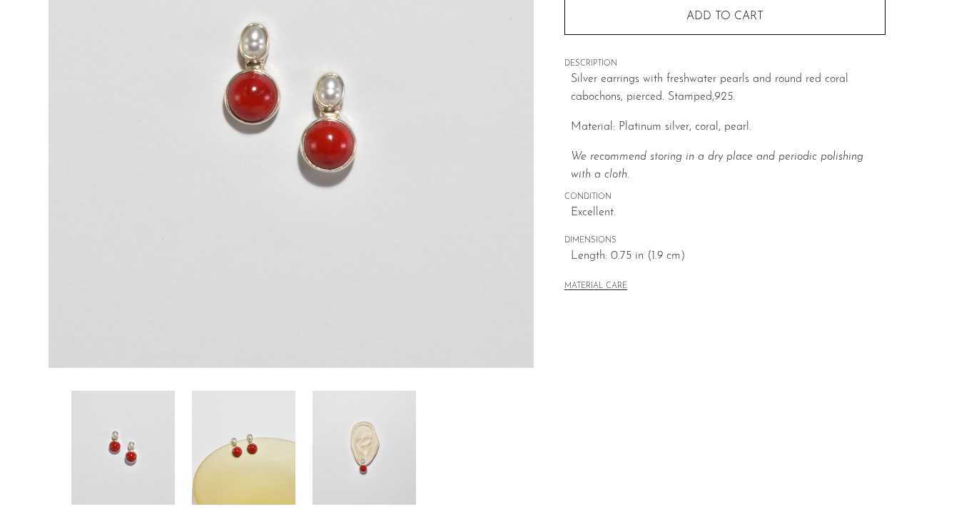
scroll to position [420, 0]
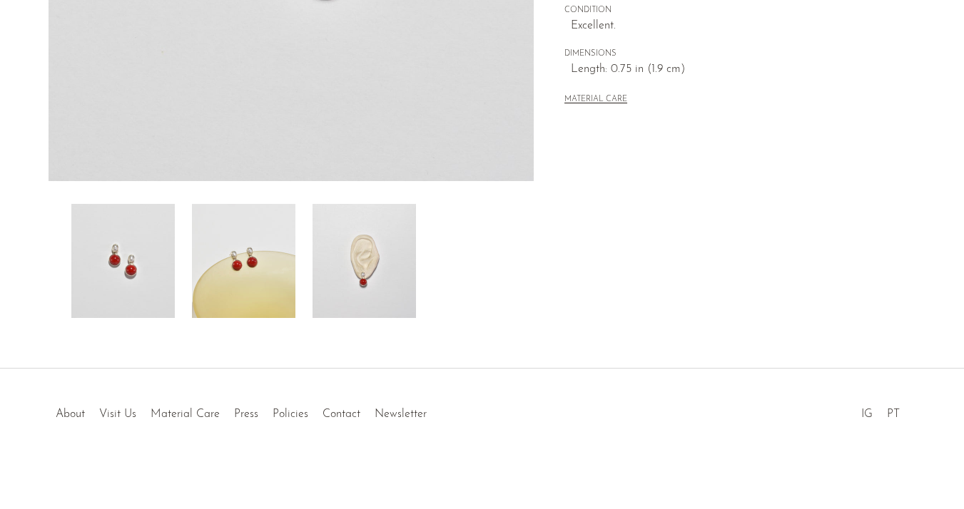
click at [363, 271] on img at bounding box center [363, 261] width 103 height 114
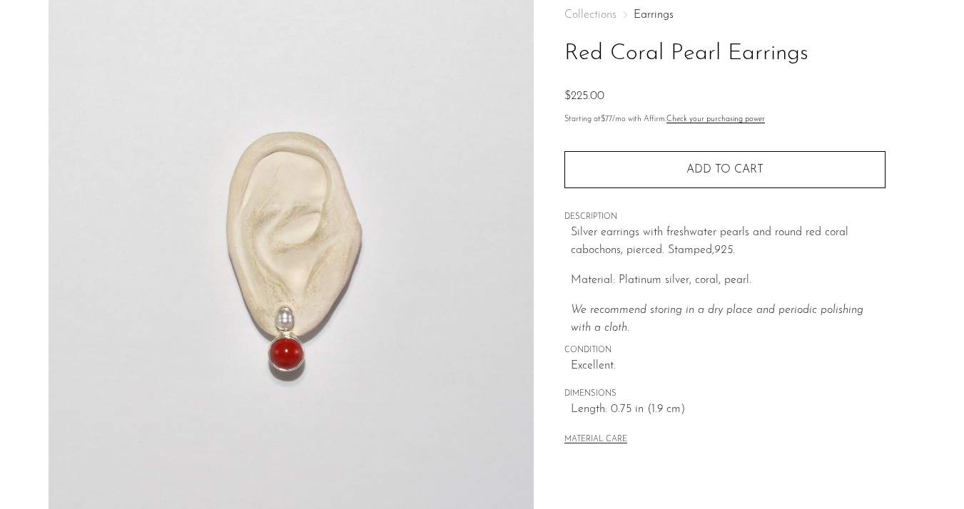
scroll to position [77, 0]
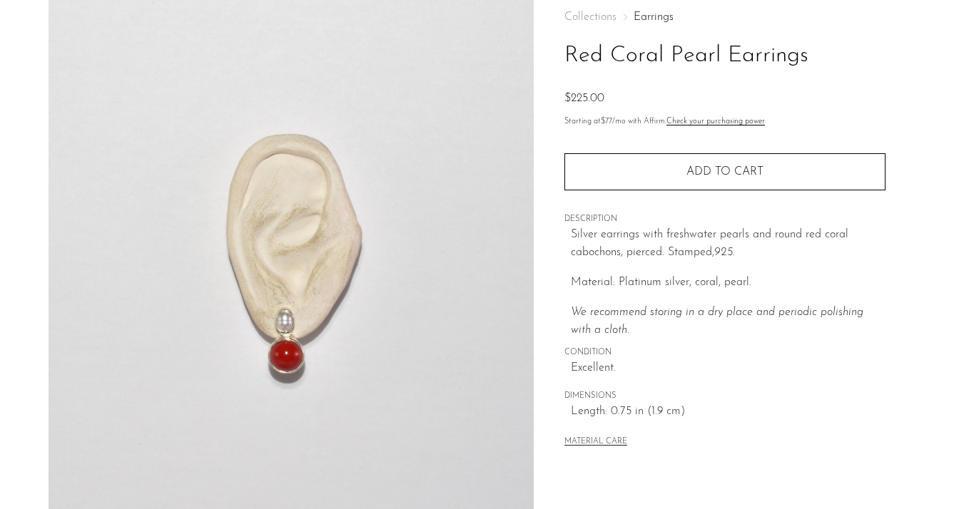
click at [276, 393] on img at bounding box center [292, 256] width 486 height 535
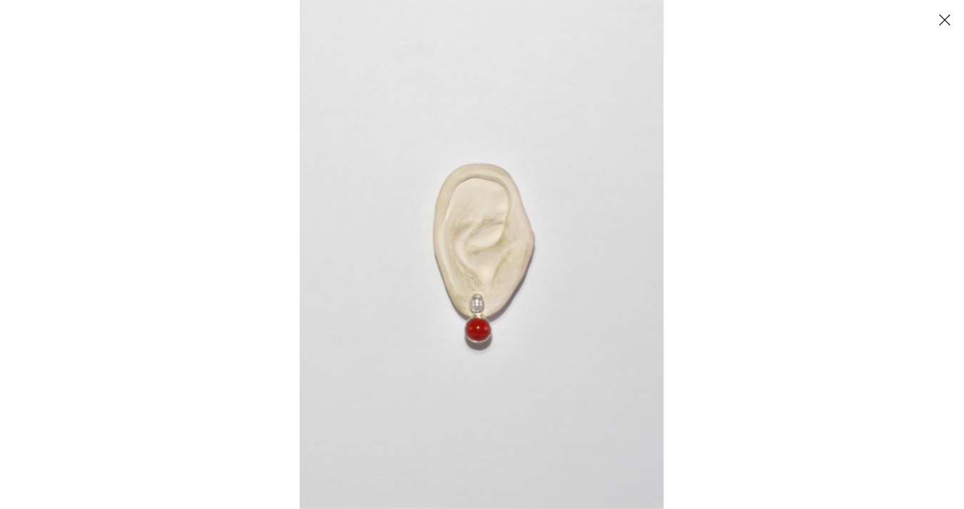
click at [478, 368] on img at bounding box center [482, 254] width 364 height 509
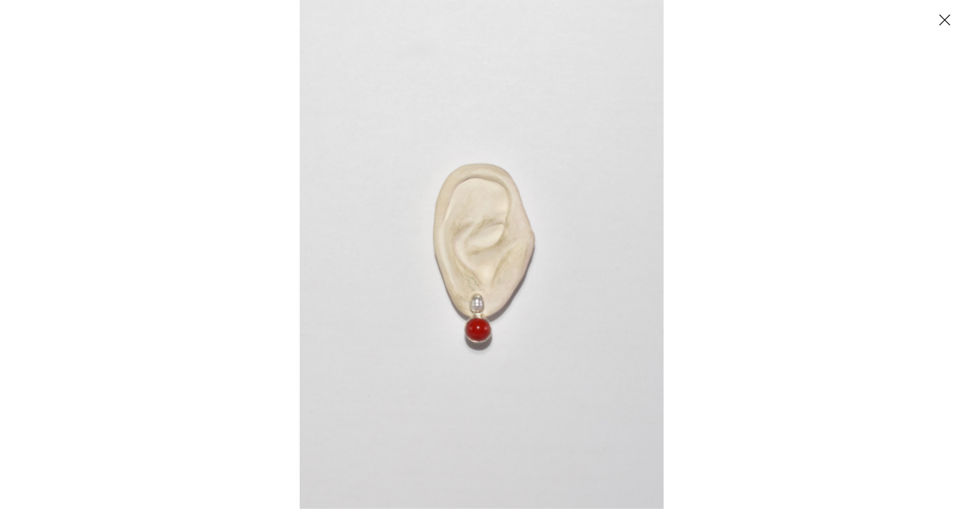
click at [940, 19] on button "Close" at bounding box center [944, 19] width 25 height 25
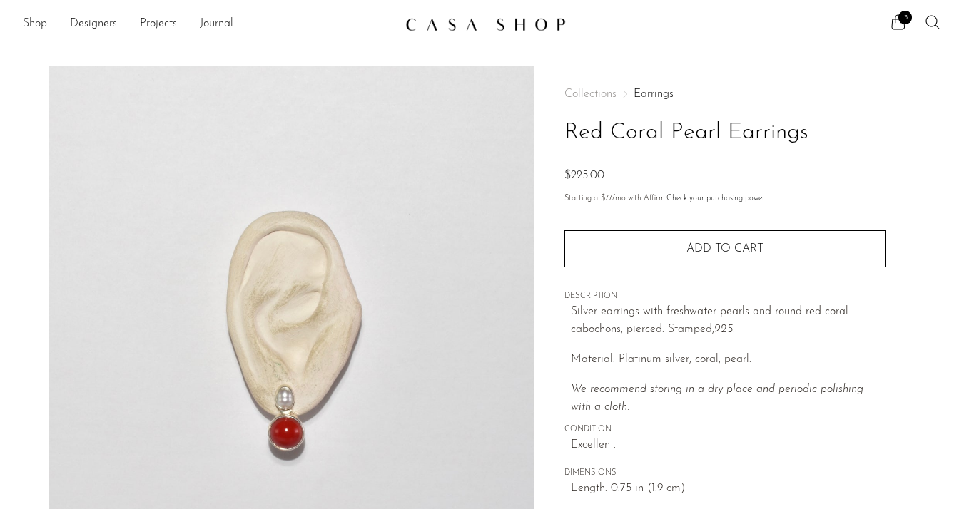
click at [35, 25] on link "Shop" at bounding box center [35, 24] width 24 height 19
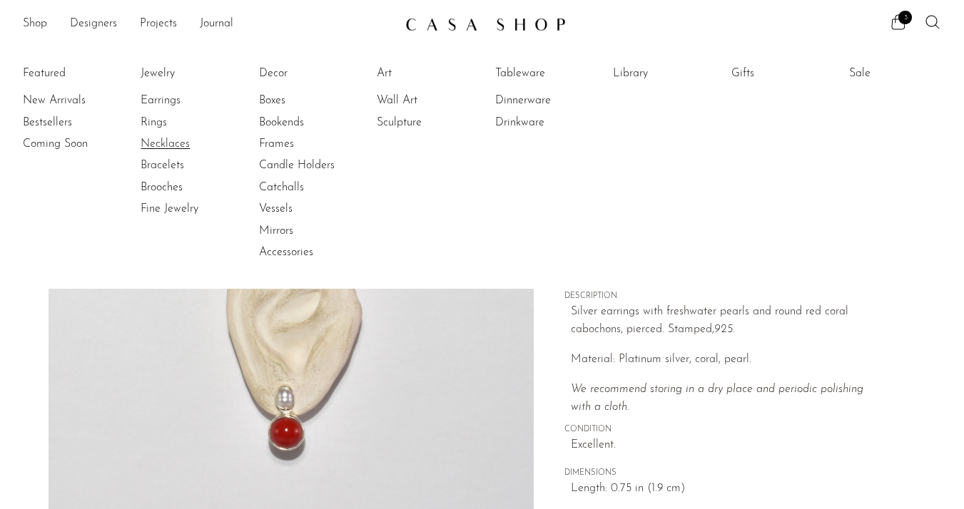
click at [163, 148] on link "Necklaces" at bounding box center [194, 144] width 107 height 16
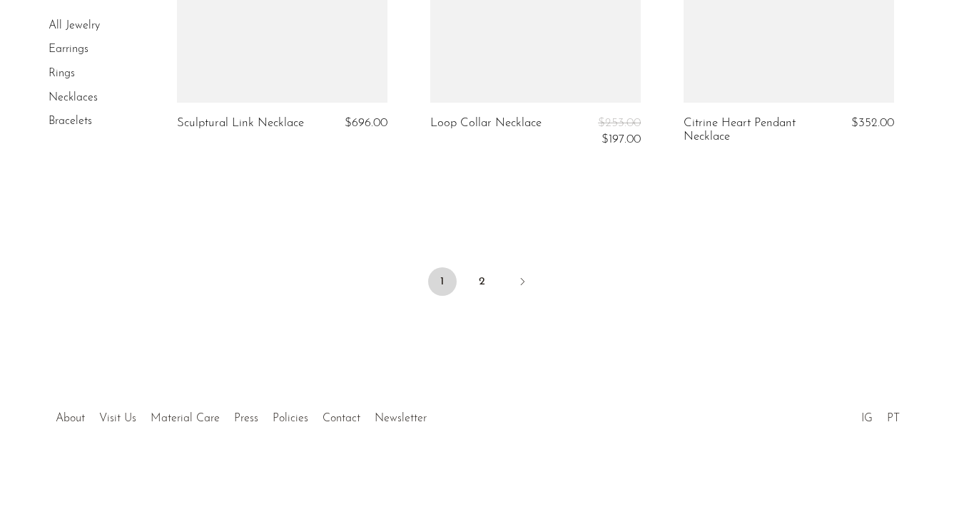
scroll to position [4414, 0]
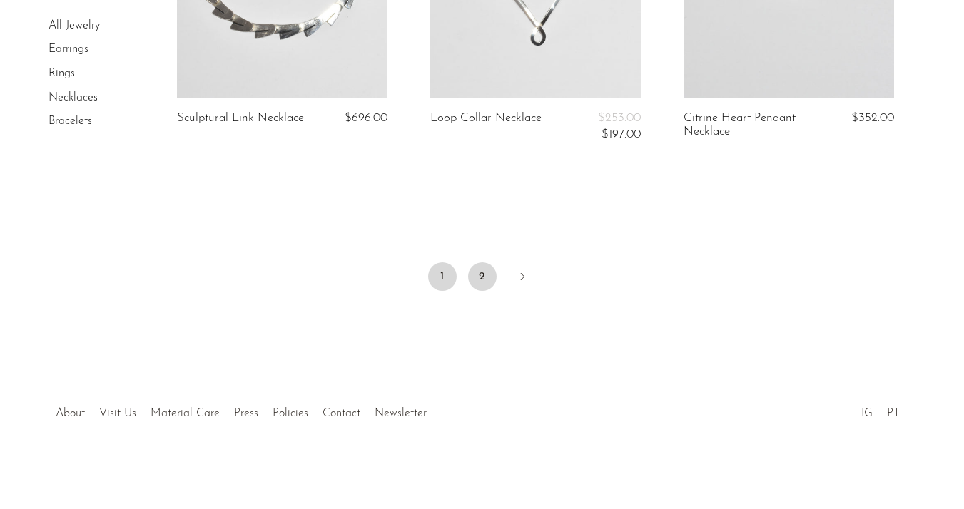
click at [482, 274] on link "2" at bounding box center [482, 277] width 29 height 29
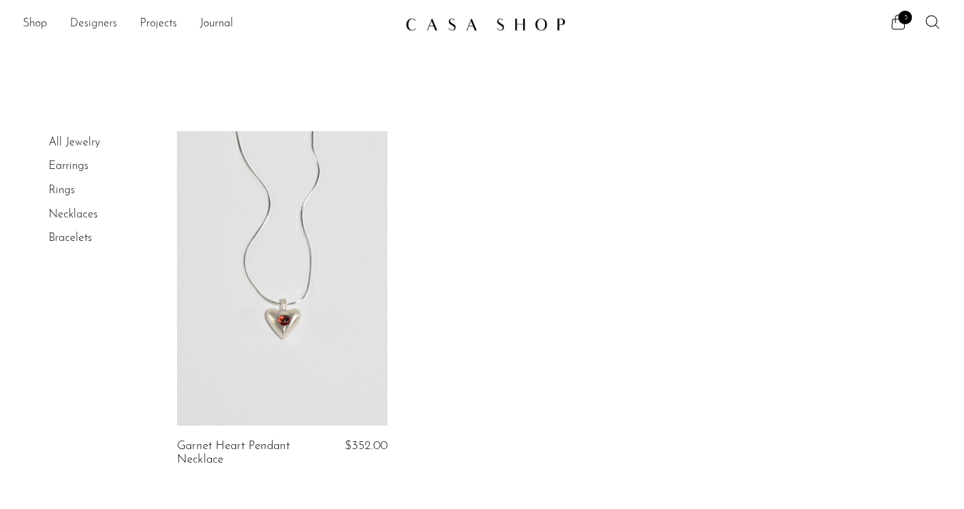
click at [88, 23] on link "Designers" at bounding box center [93, 24] width 47 height 19
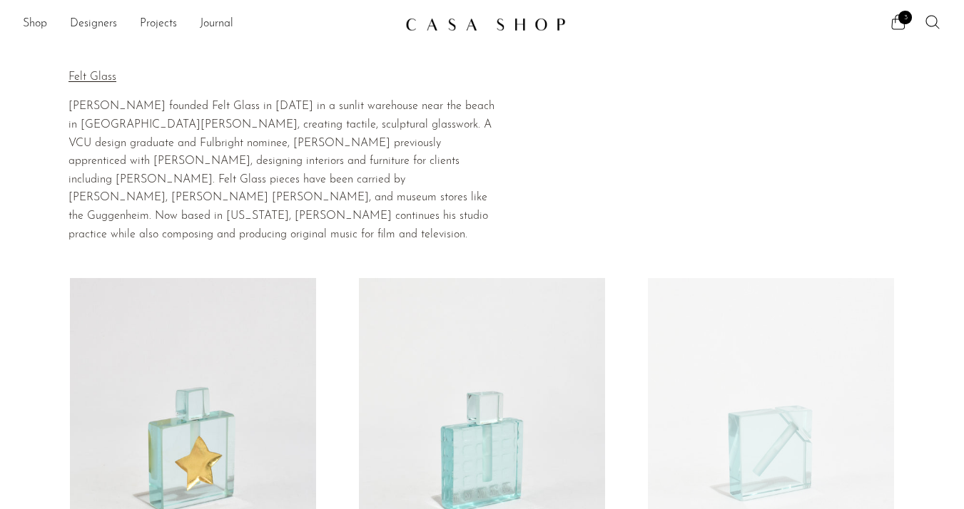
click at [100, 76] on p "Felt Glass" at bounding box center [285, 77] width 434 height 19
copy div "Felt Glass"
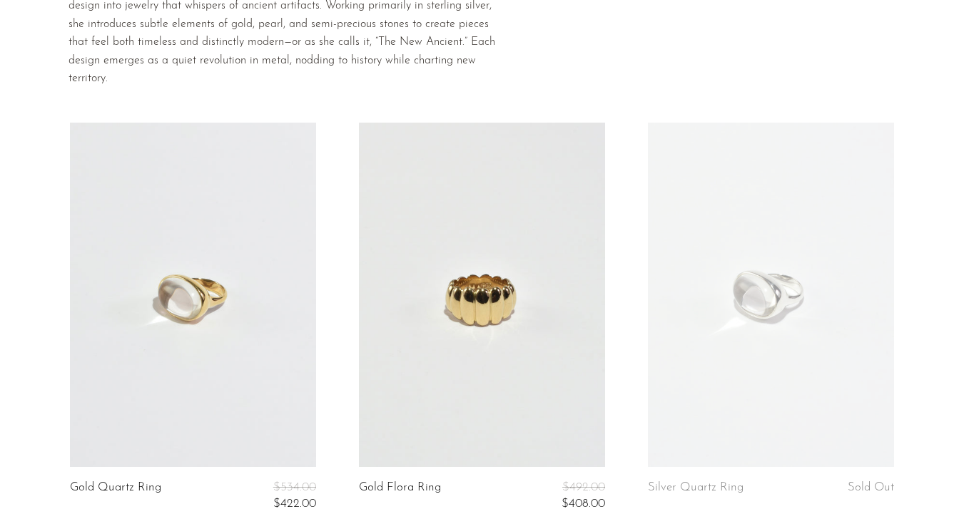
scroll to position [114, 0]
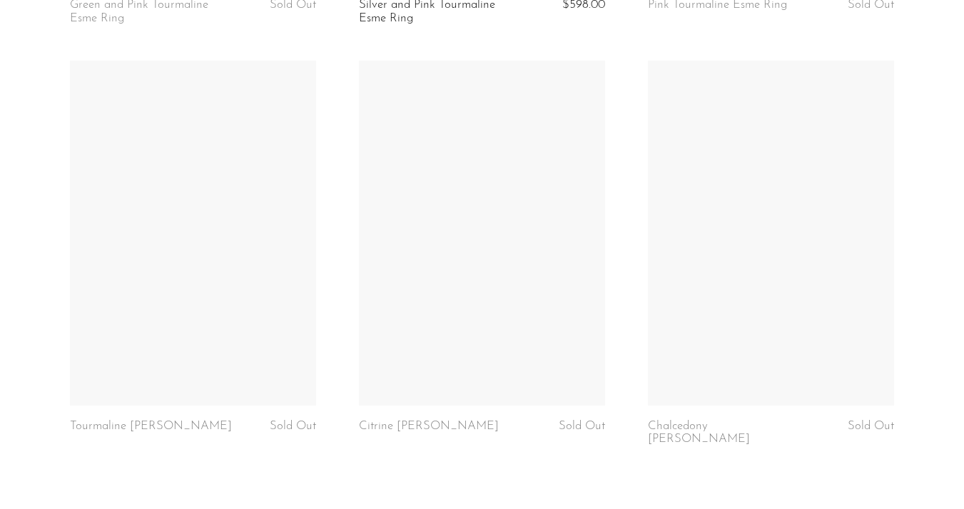
scroll to position [243, 0]
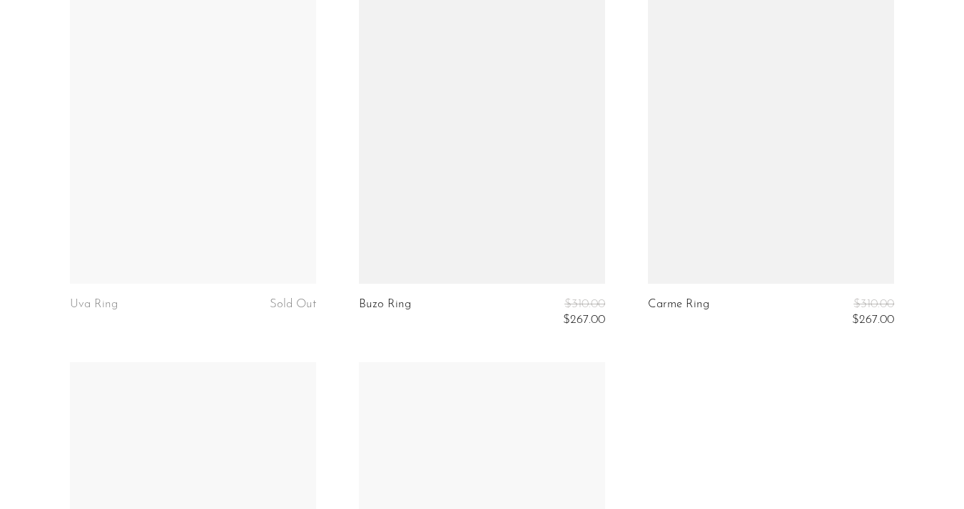
scroll to position [315, 0]
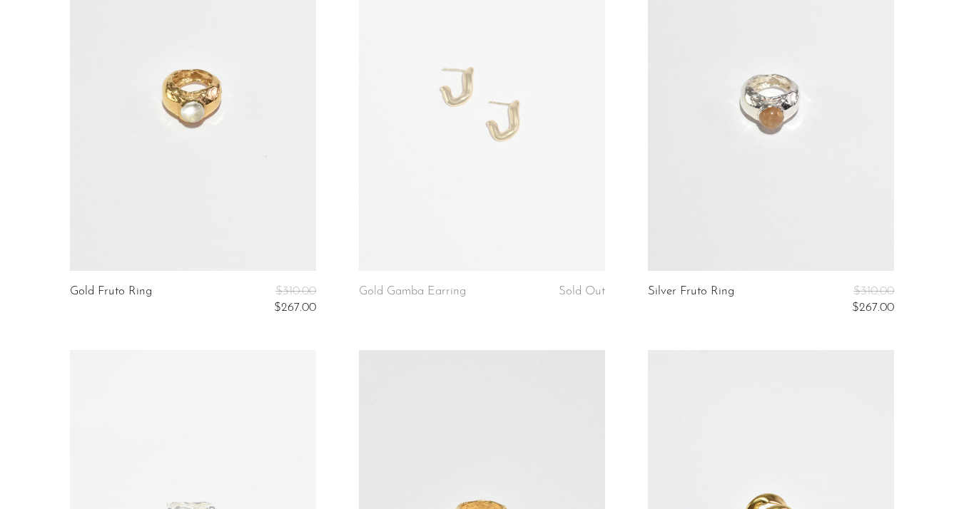
click at [783, 168] on link at bounding box center [771, 99] width 246 height 345
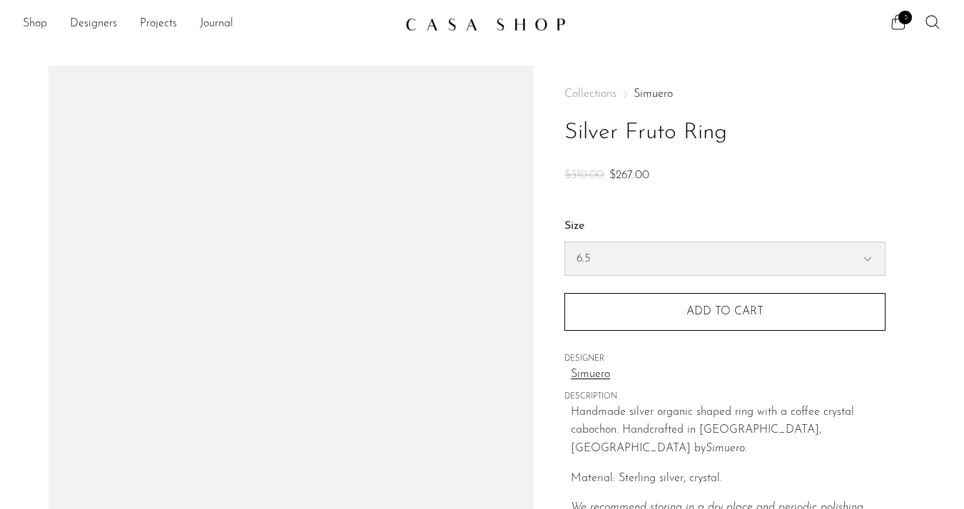
click at [655, 258] on select "5.5 6.5 7" at bounding box center [725, 259] width 320 height 33
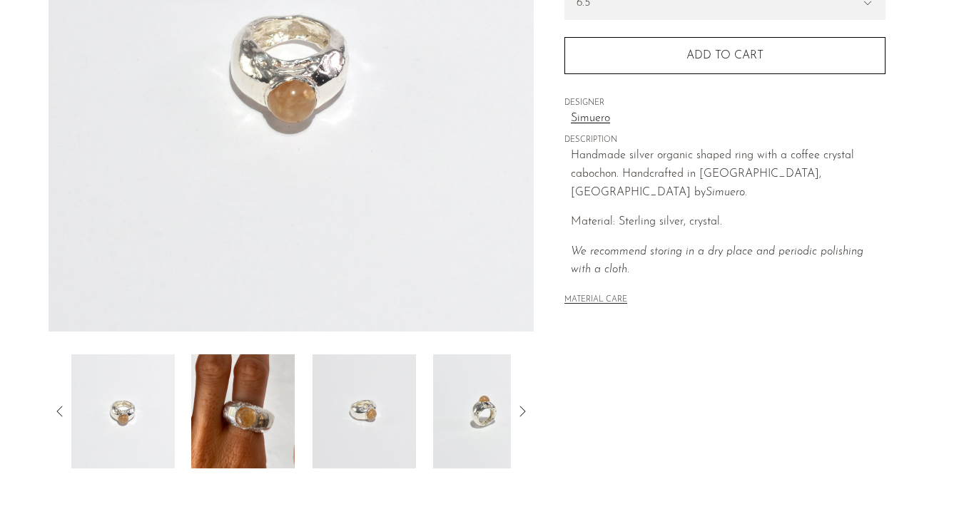
scroll to position [298, 0]
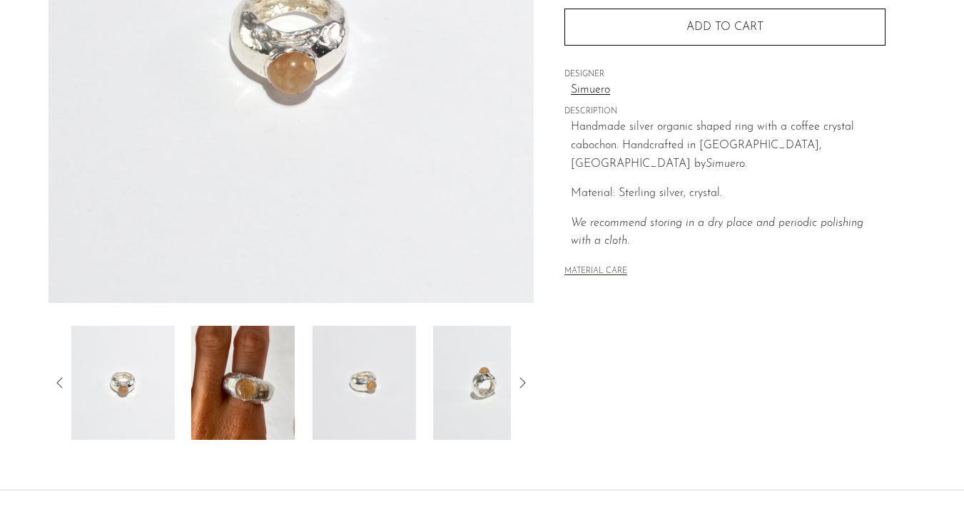
click at [256, 410] on img at bounding box center [242, 383] width 103 height 114
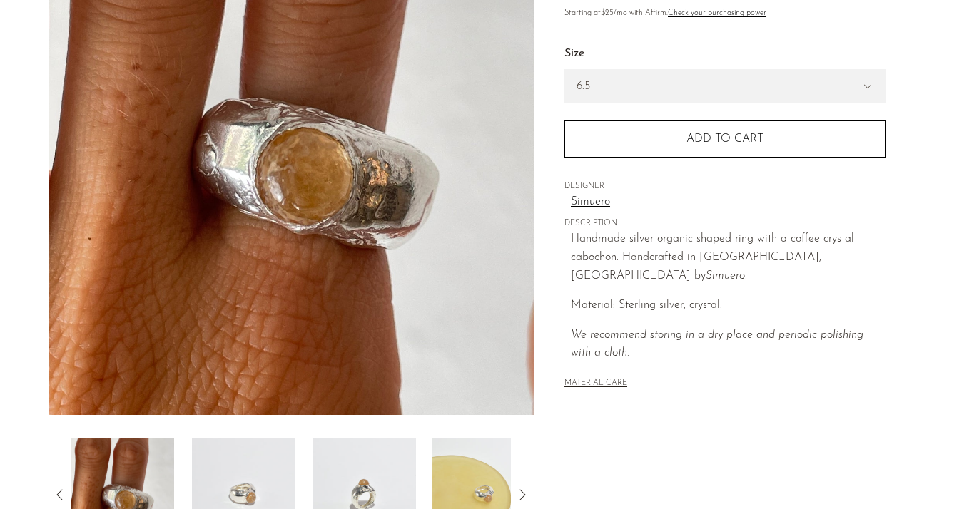
scroll to position [180, 0]
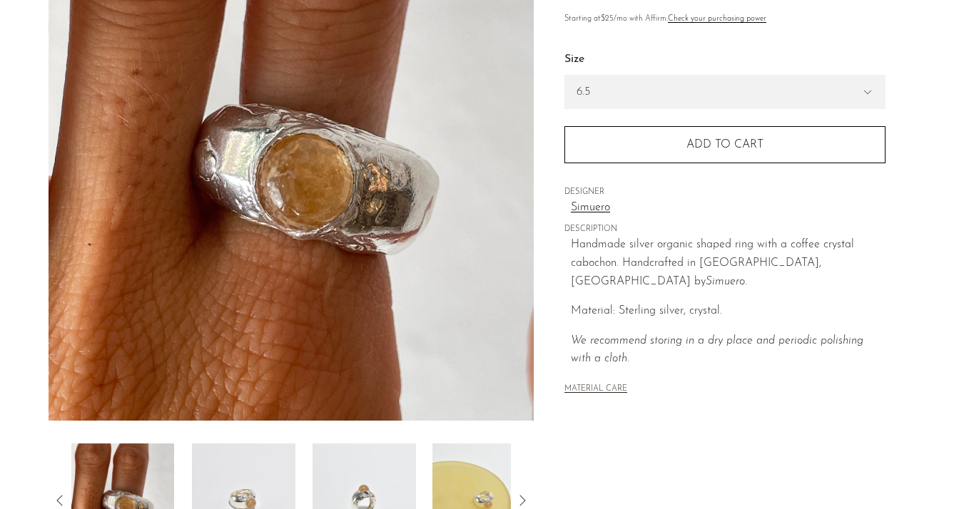
click at [358, 490] on img at bounding box center [363, 501] width 103 height 114
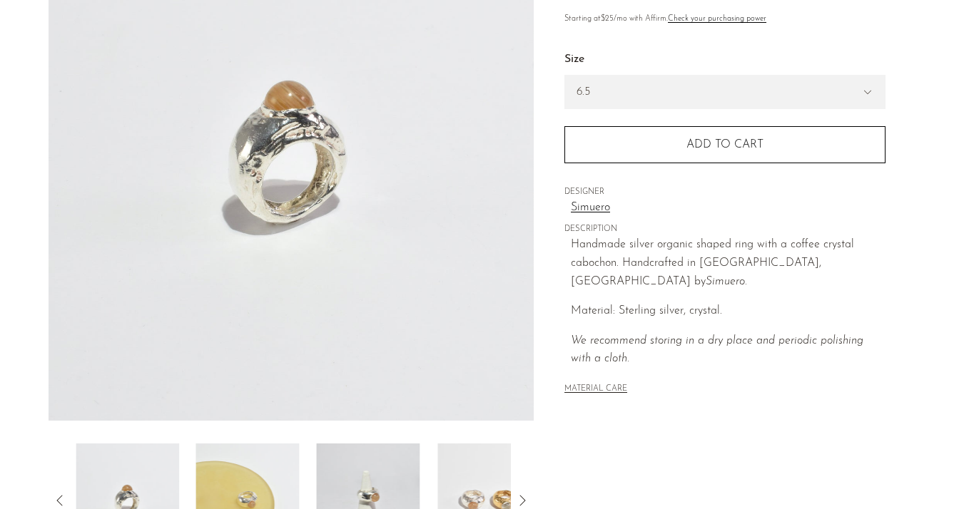
click at [383, 487] on img at bounding box center [368, 501] width 103 height 114
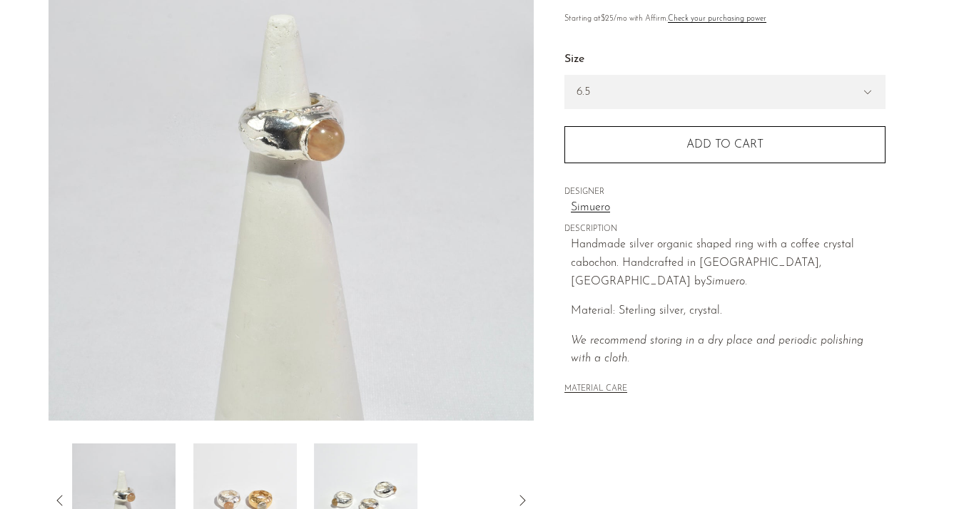
click at [383, 487] on img at bounding box center [365, 501] width 103 height 114
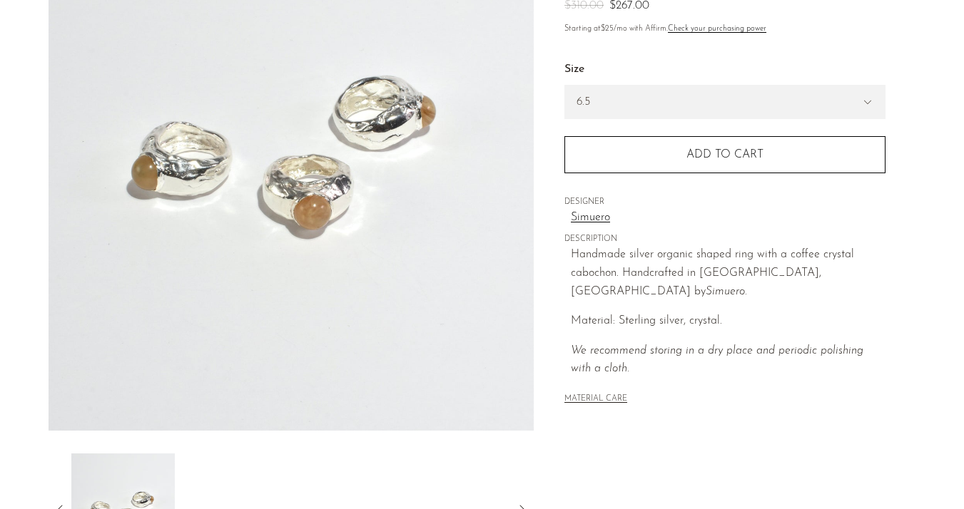
scroll to position [168, 0]
click at [594, 224] on link "Simuero" at bounding box center [728, 219] width 315 height 19
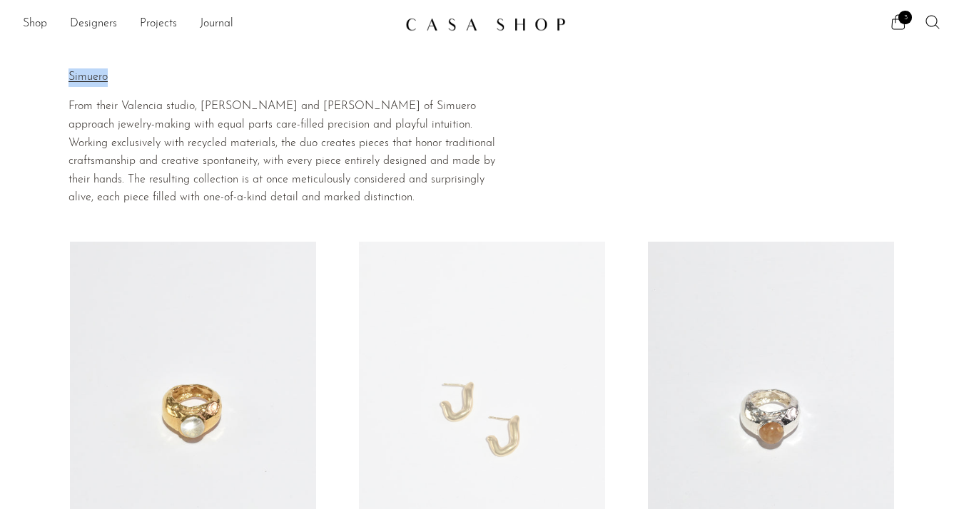
drag, startPoint x: 117, startPoint y: 77, endPoint x: 40, endPoint y: 76, distance: 77.1
click at [40, 76] on section "Home Collections [GEOGRAPHIC_DATA] [PERSON_NAME] From their Valencia studio, [P…" at bounding box center [482, 129] width 964 height 156
copy div "Home Collections [PERSON_NAME]"
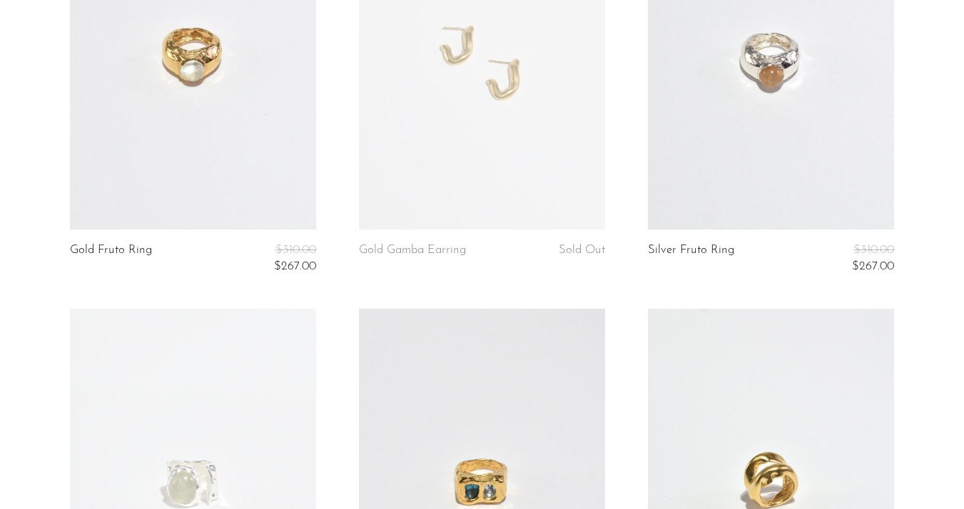
scroll to position [417, 0]
